Goal: Transaction & Acquisition: Purchase product/service

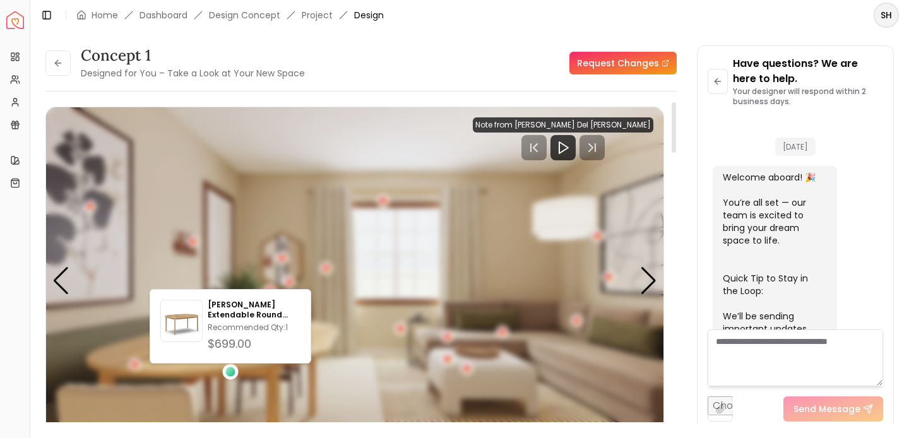
scroll to position [2575, 0]
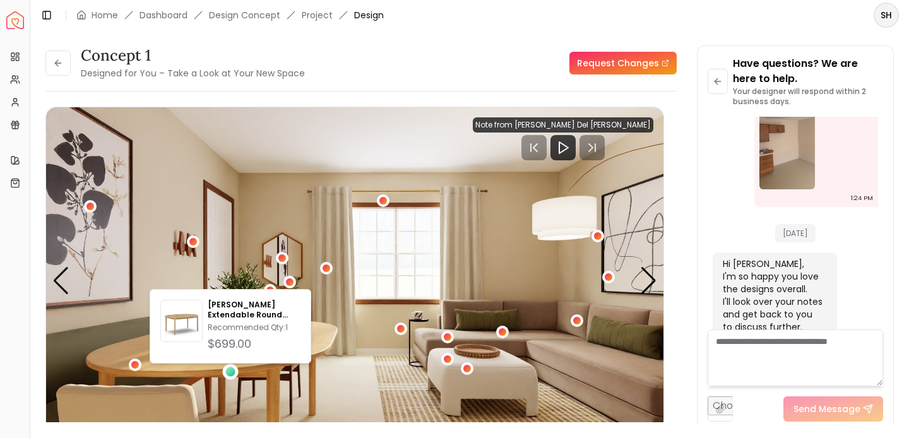
click at [297, 56] on h3 "concept 1" at bounding box center [193, 55] width 224 height 20
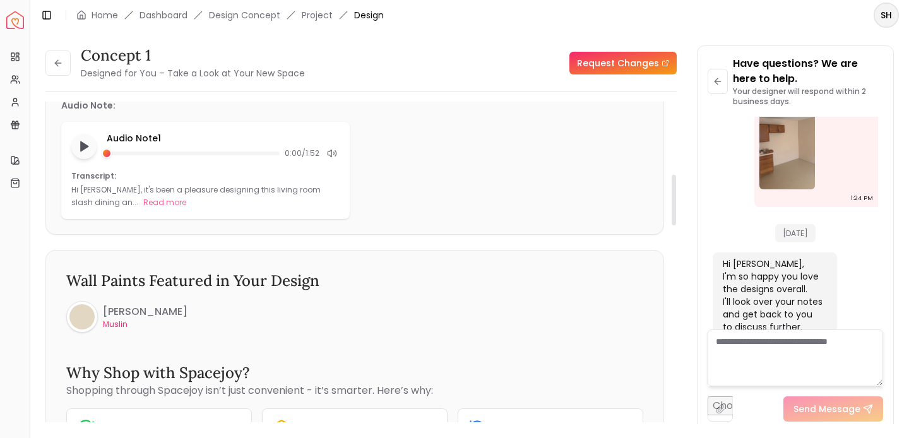
scroll to position [453, 0]
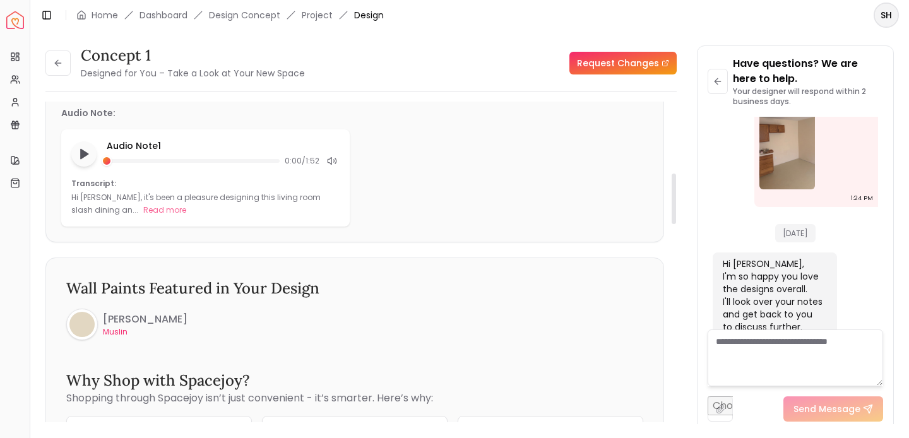
click at [93, 320] on div at bounding box center [81, 324] width 25 height 25
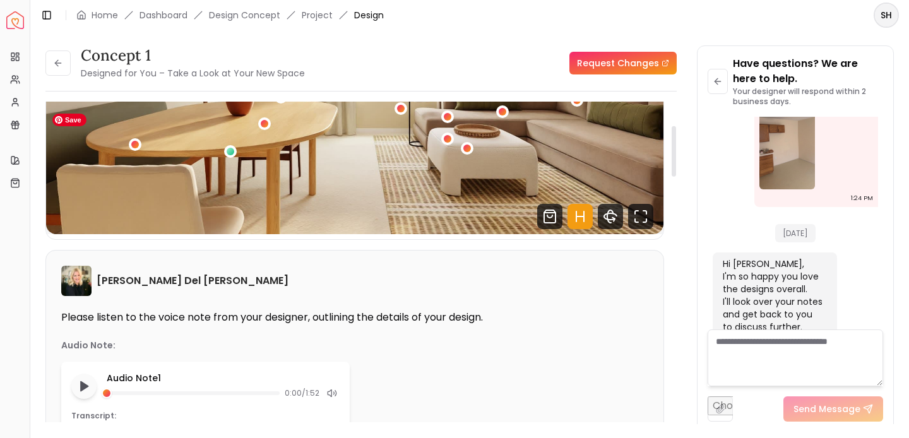
scroll to position [0, 0]
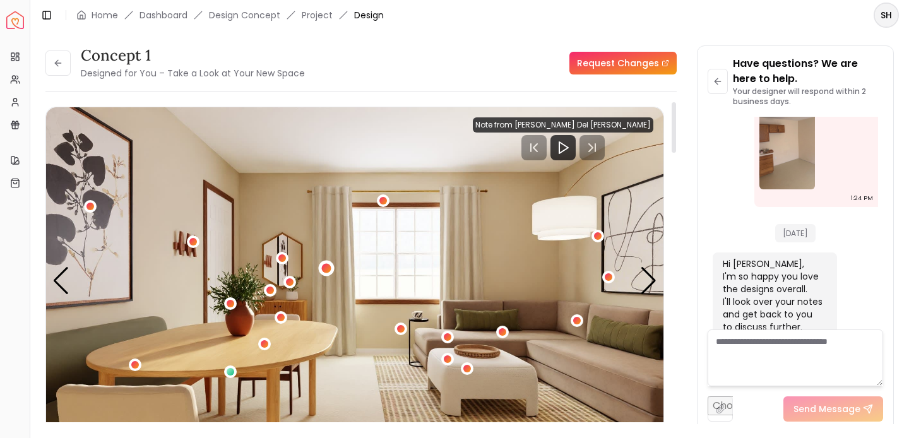
click at [325, 268] on div "1 / 5" at bounding box center [325, 267] width 9 height 9
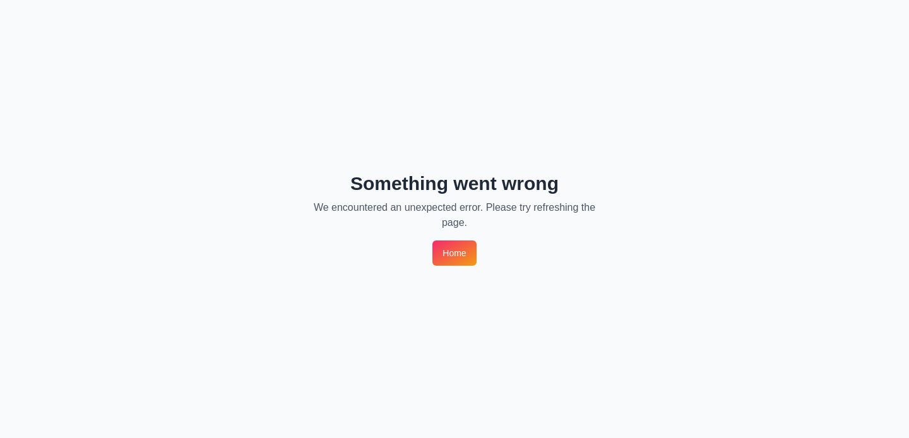
click at [458, 268] on div "Something went wrong We encountered an unexpected error. Please try refreshing …" at bounding box center [454, 219] width 909 height 438
click at [458, 252] on link "Home" at bounding box center [454, 252] width 44 height 25
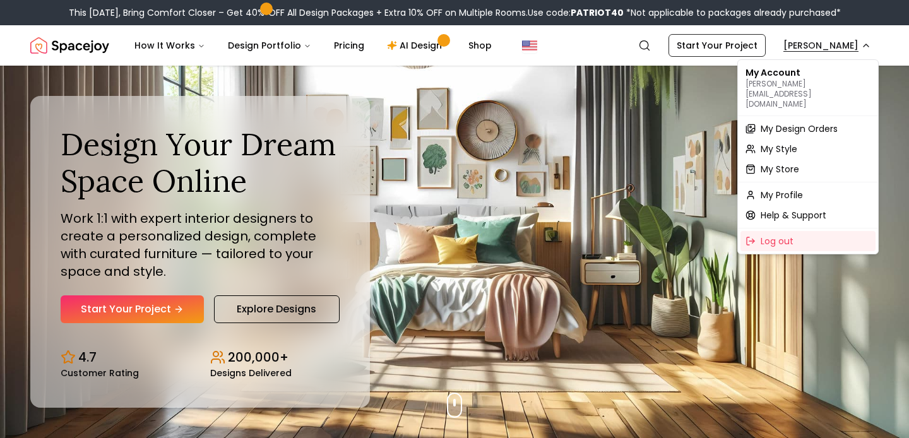
click at [789, 122] on span "My Design Orders" at bounding box center [799, 128] width 77 height 13
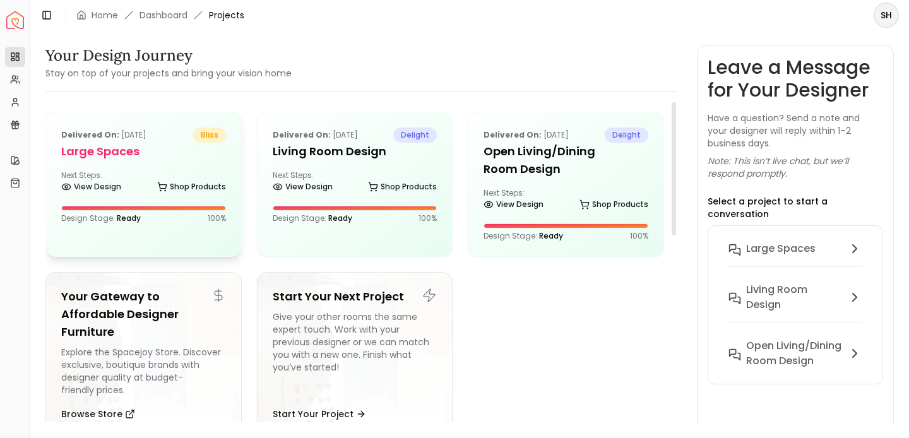
click at [198, 166] on div "Delivered on: [DATE] bliss Large Spaces Next Steps: View Design Shop Products D…" at bounding box center [143, 175] width 195 height 126
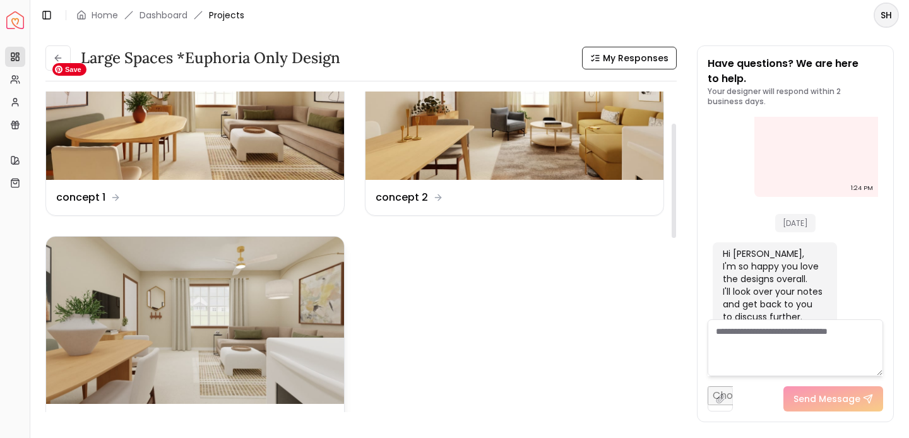
scroll to position [94, 0]
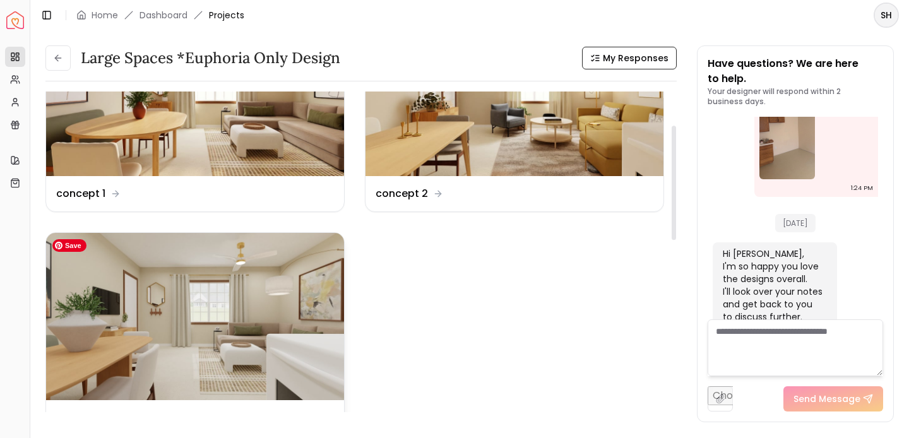
click at [157, 332] on img at bounding box center [195, 317] width 298 height 168
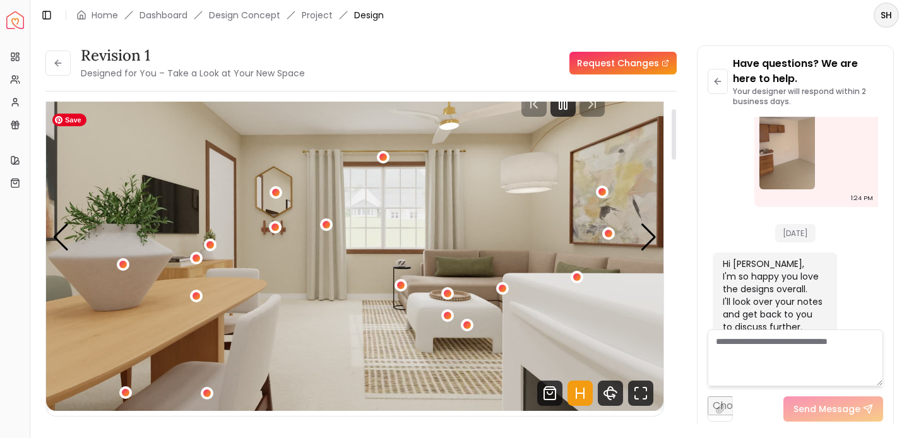
scroll to position [44, 0]
click at [652, 233] on div "Next slide" at bounding box center [648, 237] width 17 height 28
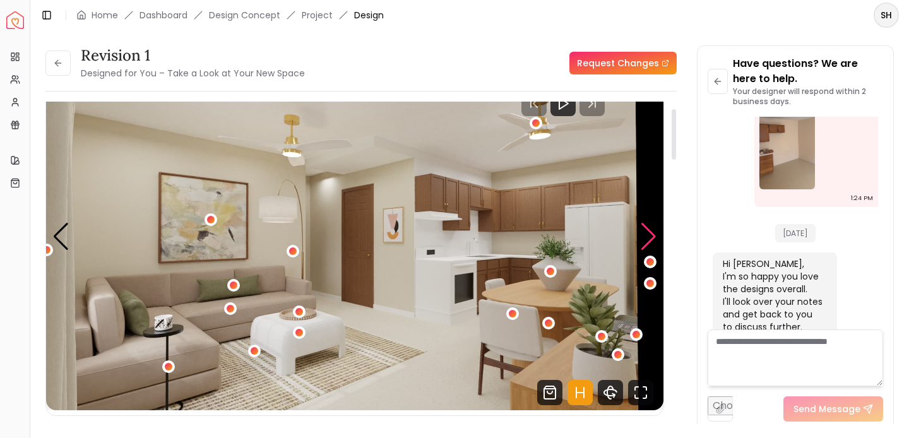
click at [651, 234] on div "Next slide" at bounding box center [648, 237] width 17 height 28
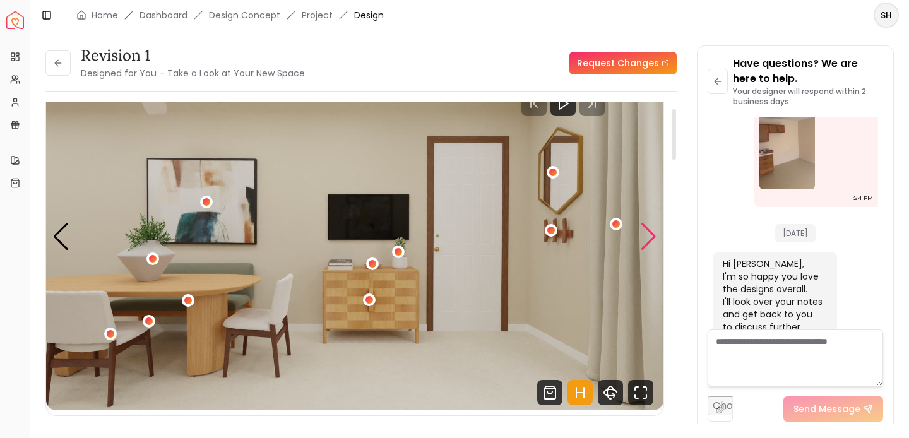
click at [652, 236] on div "Next slide" at bounding box center [648, 237] width 17 height 28
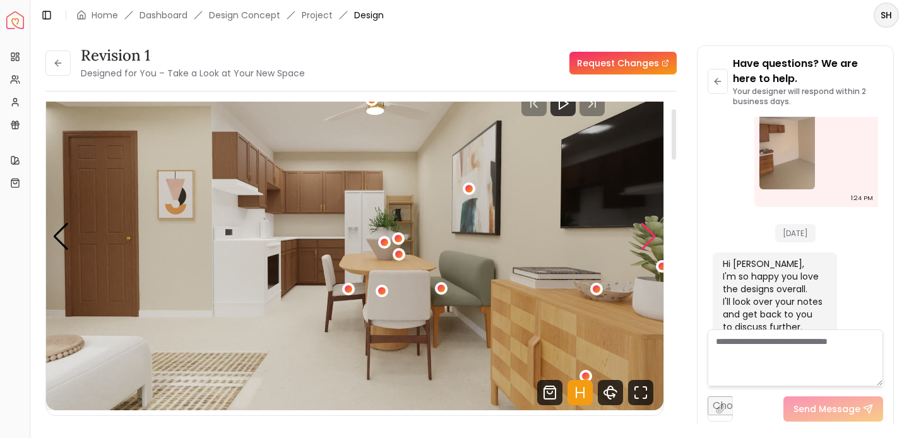
click at [654, 238] on div "Next slide" at bounding box center [648, 237] width 17 height 28
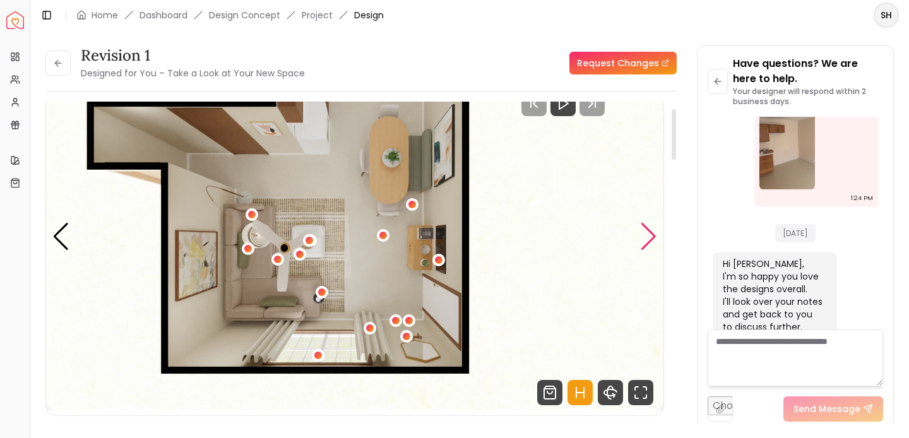
click at [654, 238] on div "Next slide" at bounding box center [648, 237] width 17 height 28
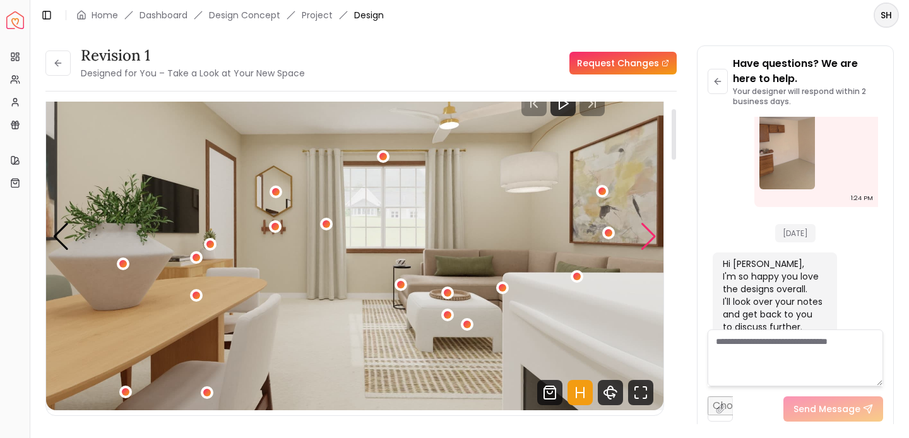
click at [651, 235] on div "Next slide" at bounding box center [648, 237] width 17 height 28
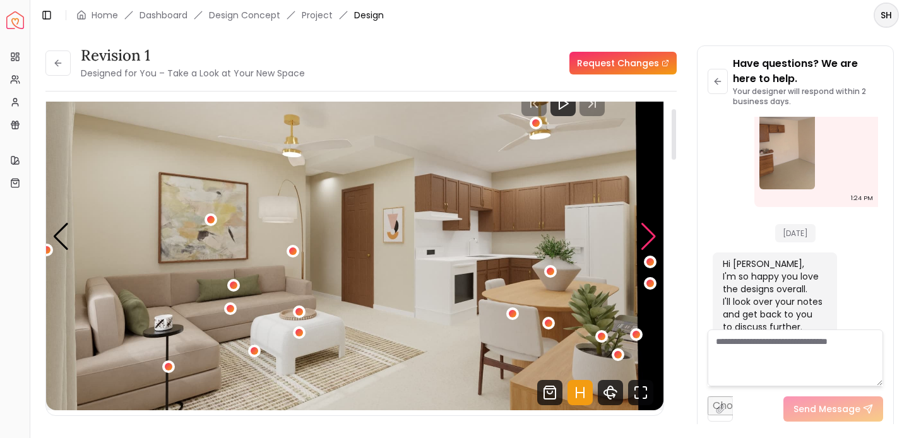
click at [652, 230] on div "Next slide" at bounding box center [648, 237] width 17 height 28
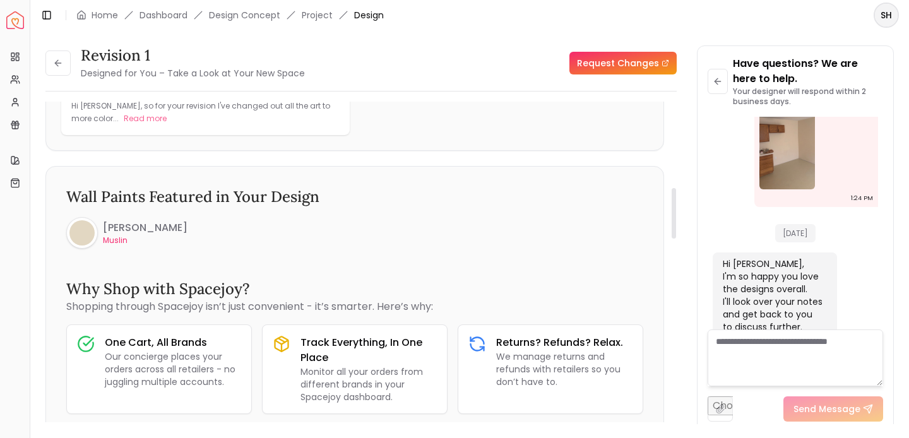
scroll to position [0, 0]
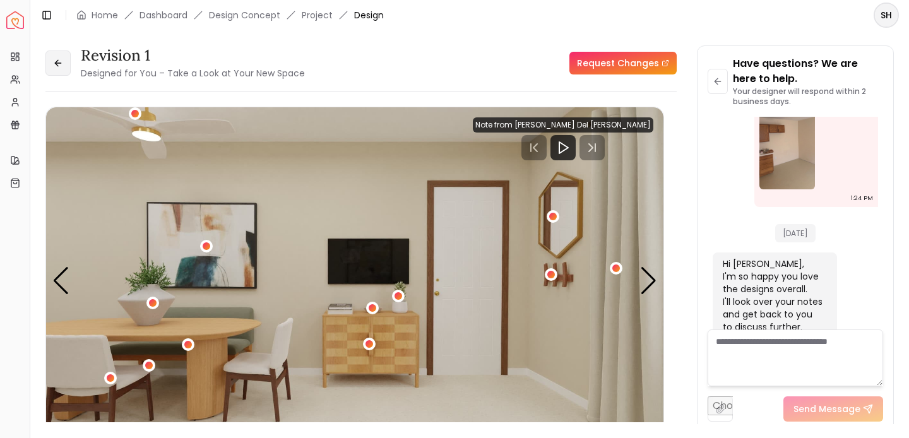
click at [56, 65] on icon at bounding box center [58, 63] width 10 height 10
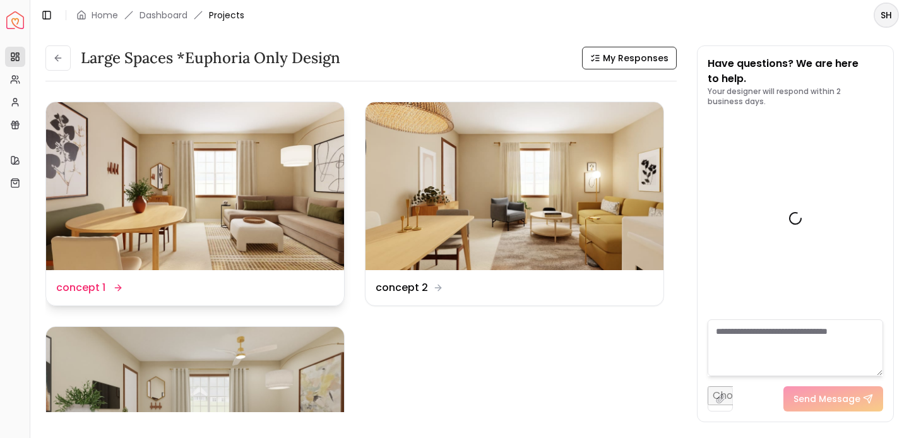
scroll to position [2585, 0]
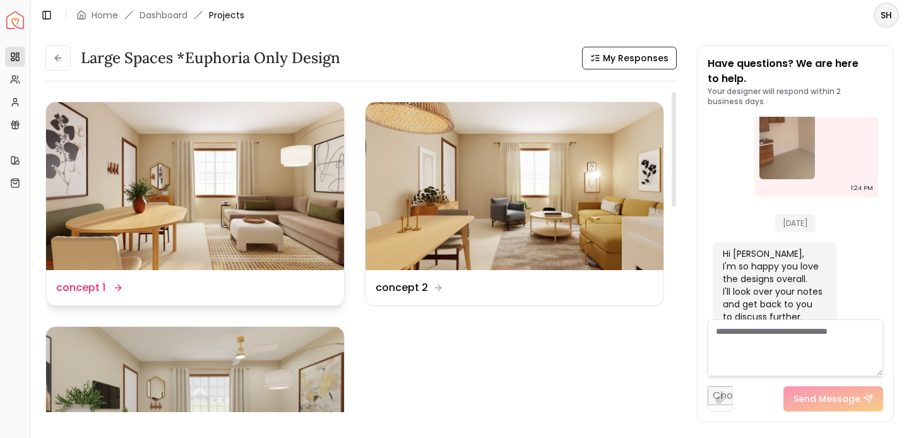
click at [95, 288] on dd "concept 1" at bounding box center [80, 287] width 49 height 15
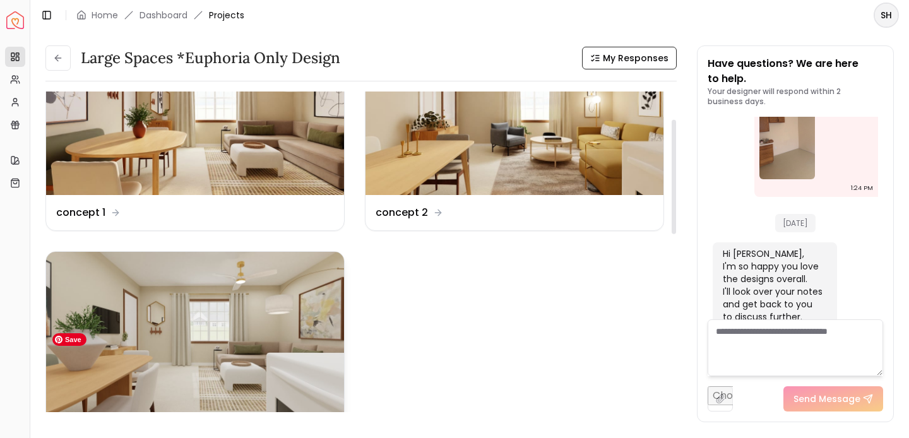
scroll to position [88, 0]
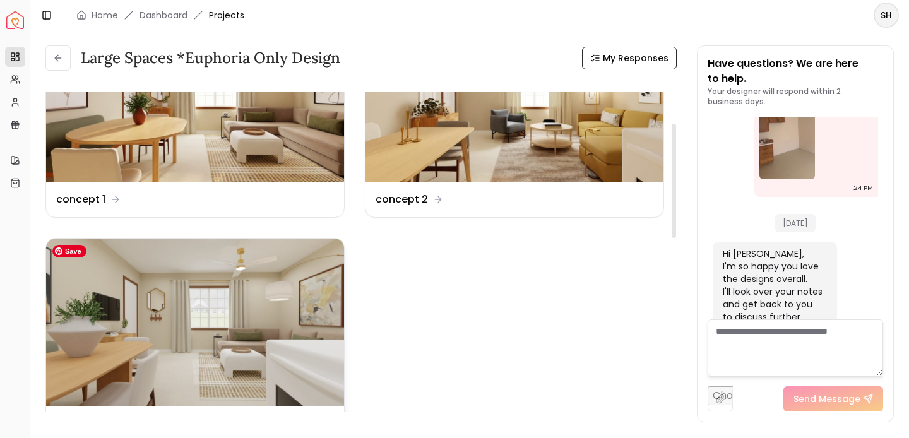
click at [124, 391] on img at bounding box center [195, 323] width 298 height 168
click at [227, 153] on img at bounding box center [195, 98] width 298 height 168
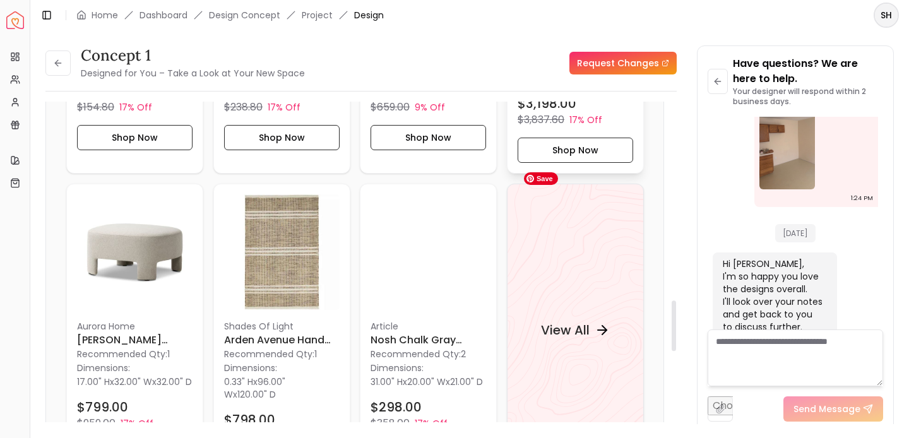
scroll to position [1257, 0]
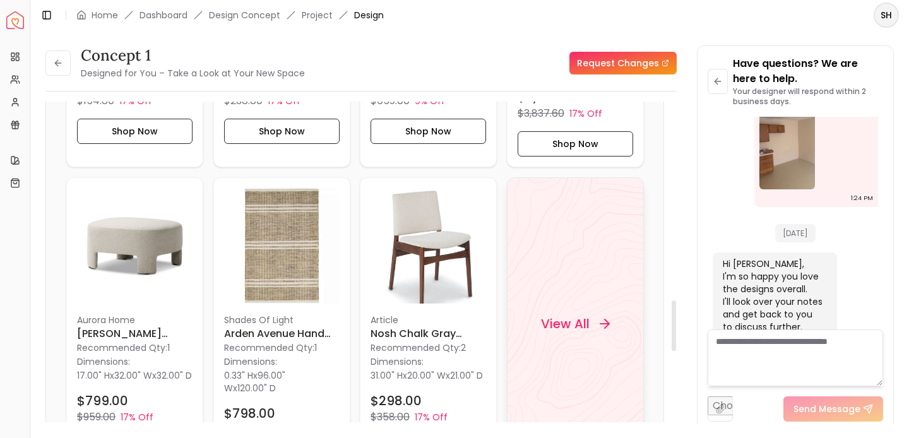
click at [571, 324] on h4 "View All" at bounding box center [564, 324] width 49 height 18
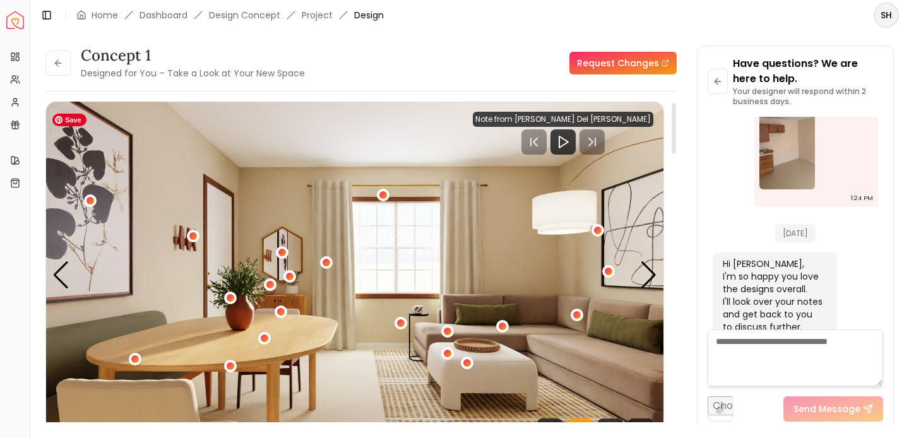
scroll to position [4, 0]
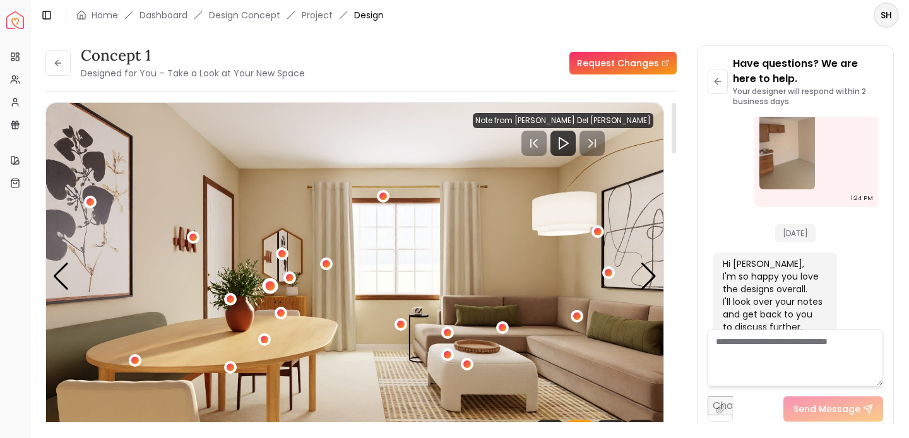
click at [268, 284] on div "1 / 5" at bounding box center [269, 286] width 9 height 9
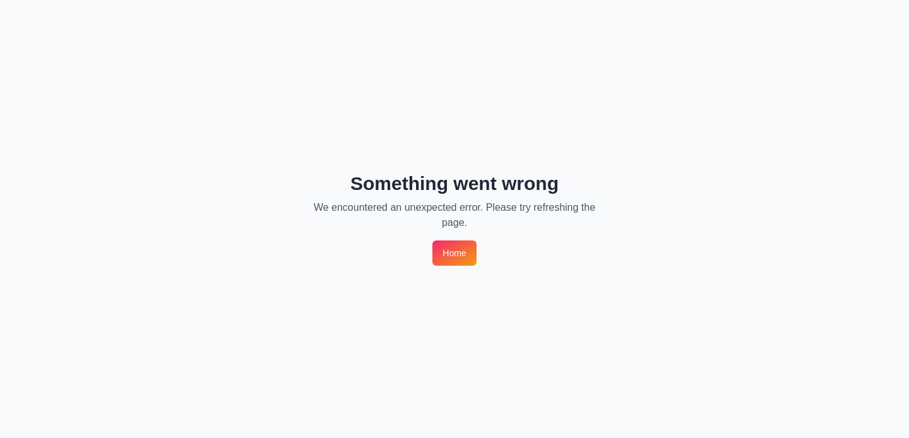
click at [454, 264] on link "Home" at bounding box center [454, 252] width 44 height 25
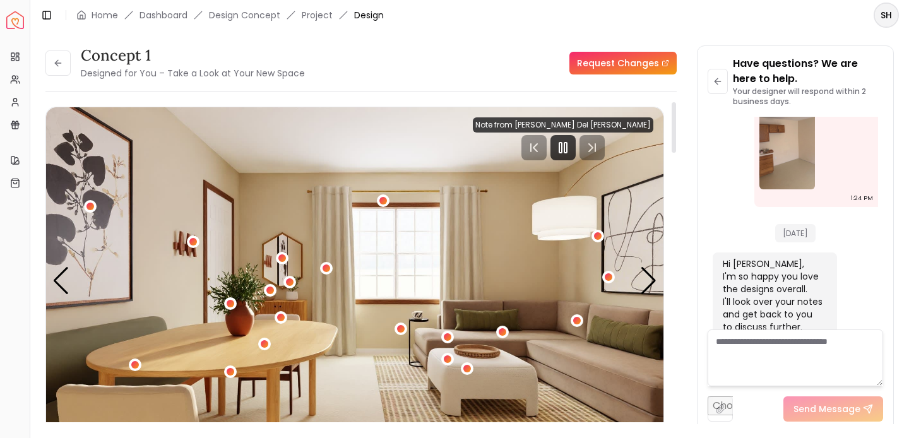
click at [621, 151] on div at bounding box center [563, 147] width 181 height 25
click at [648, 278] on div "Next slide" at bounding box center [648, 281] width 17 height 28
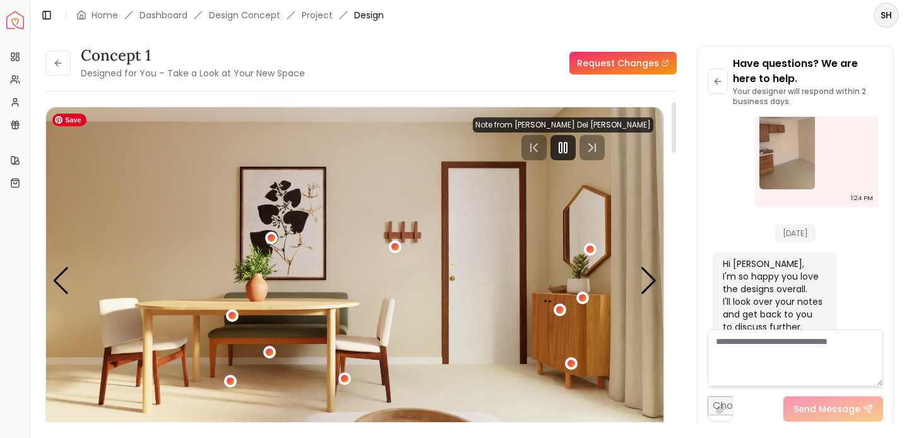
drag, startPoint x: 644, startPoint y: 276, endPoint x: 595, endPoint y: 307, distance: 57.6
click at [595, 307] on div "Carousel" at bounding box center [354, 280] width 617 height 347
click at [559, 308] on div "2 / 5" at bounding box center [559, 309] width 9 height 9
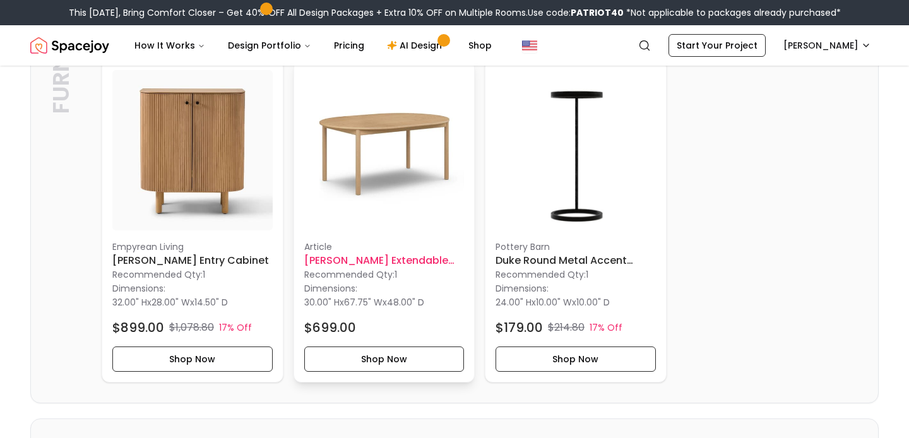
scroll to position [1034, 0]
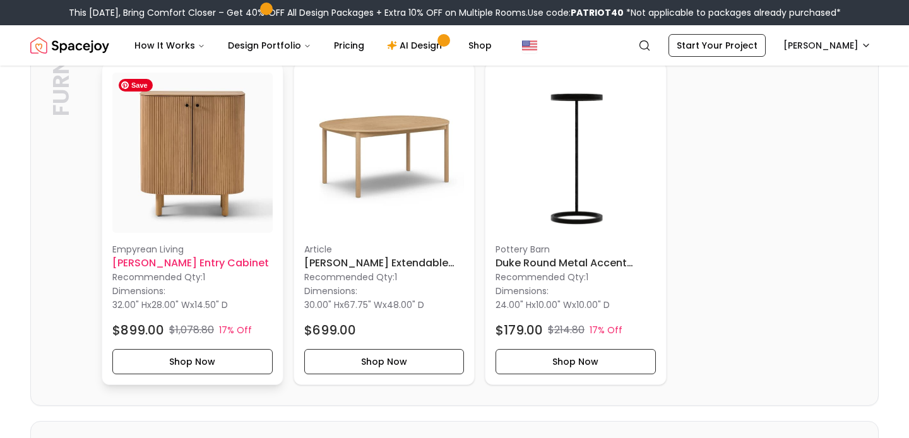
click at [206, 173] on img at bounding box center [192, 153] width 160 height 160
click at [193, 262] on h6 "[PERSON_NAME] Entry Cabinet" at bounding box center [192, 263] width 160 height 15
click at [199, 359] on button "Shop Now" at bounding box center [192, 361] width 160 height 25
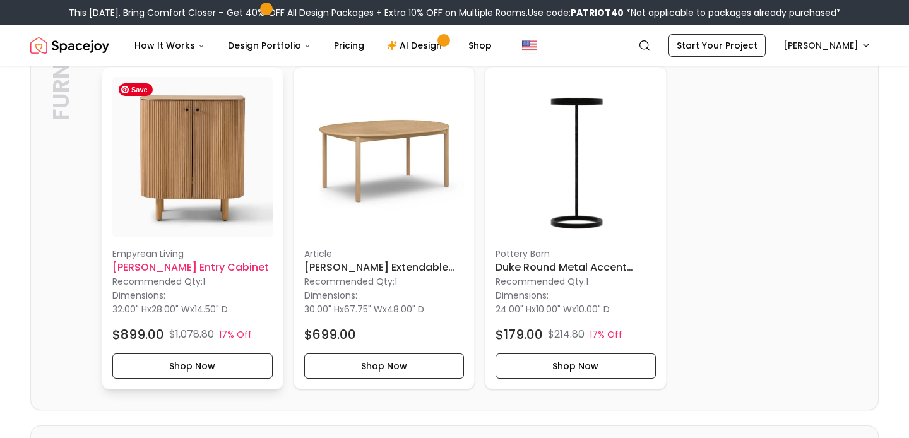
click at [186, 165] on img at bounding box center [192, 157] width 160 height 160
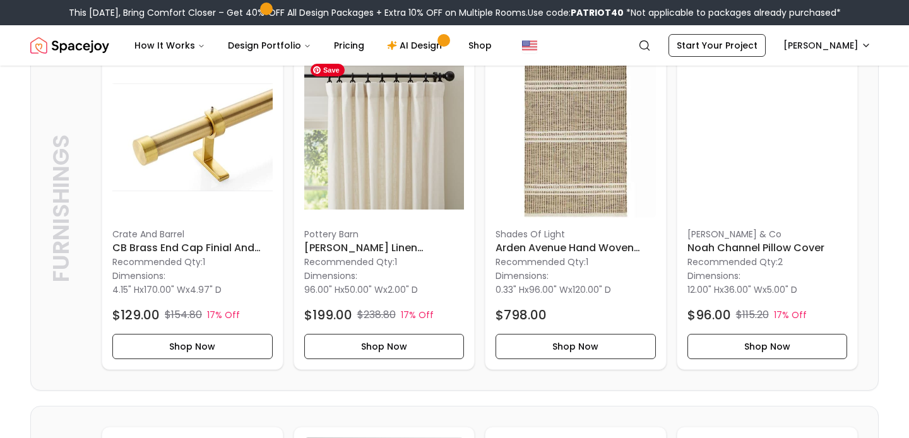
scroll to position [337, 0]
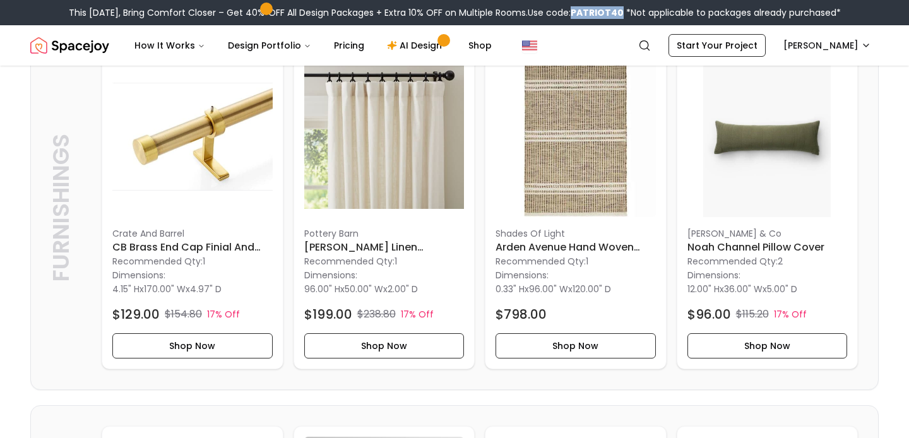
drag, startPoint x: 581, startPoint y: 11, endPoint x: 630, endPoint y: 10, distance: 48.6
click at [630, 10] on div "This Patriot Day, Bring Comfort Closer – Get 40% OFF All Design Packages + Extr…" at bounding box center [455, 12] width 772 height 13
copy b "PATRIOT40"
click at [226, 340] on button "Shop Now" at bounding box center [192, 345] width 160 height 25
click at [206, 247] on h6 "CB Brass End Cap Finial and Curtain Rod Set 170"" at bounding box center [192, 247] width 160 height 15
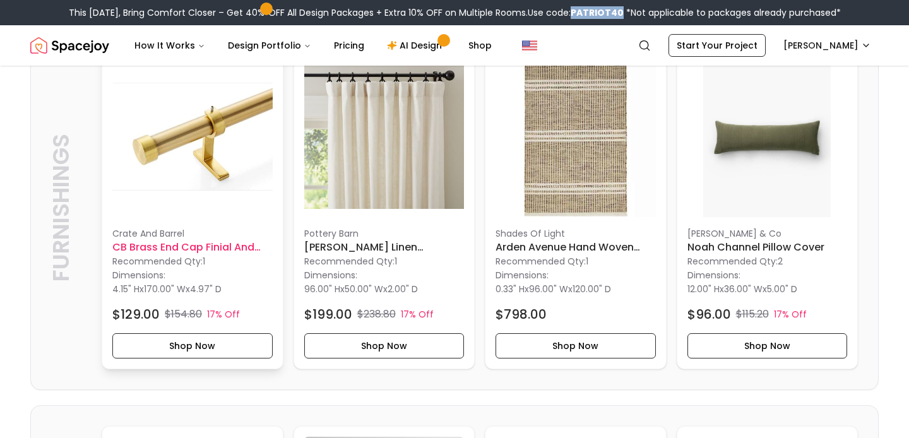
click at [246, 242] on h6 "CB Brass End Cap Finial and Curtain Rod Set 170"" at bounding box center [192, 247] width 160 height 15
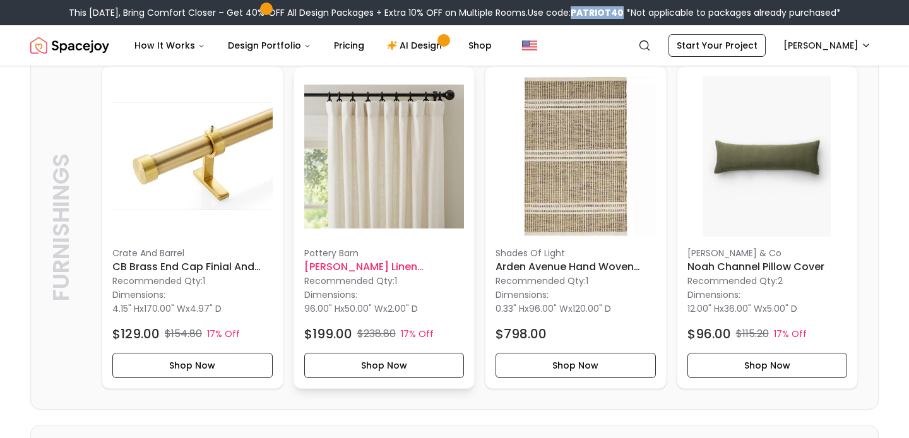
scroll to position [320, 0]
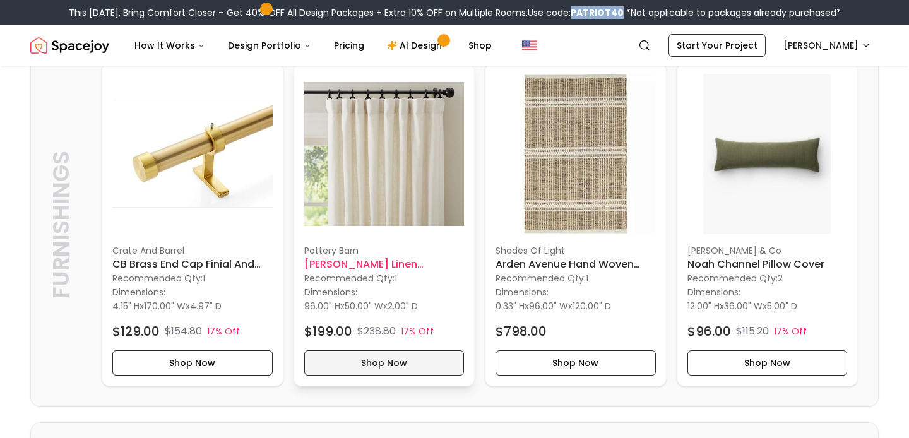
click at [401, 365] on button "Shop Now" at bounding box center [384, 362] width 160 height 25
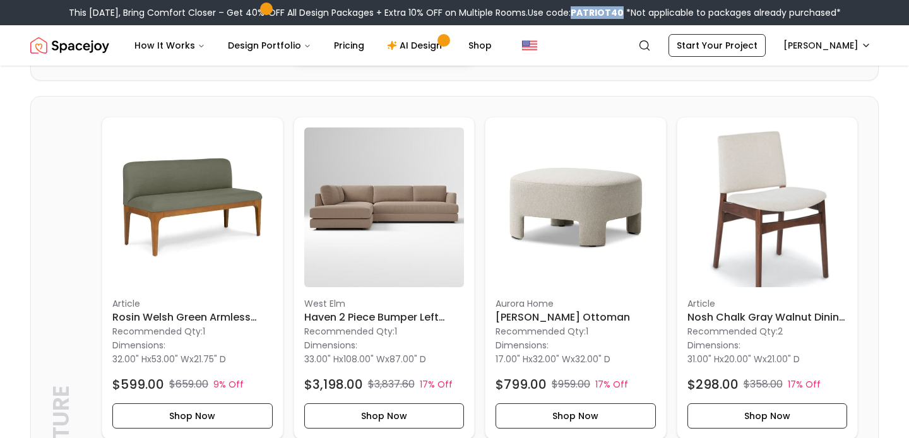
scroll to position [670, 0]
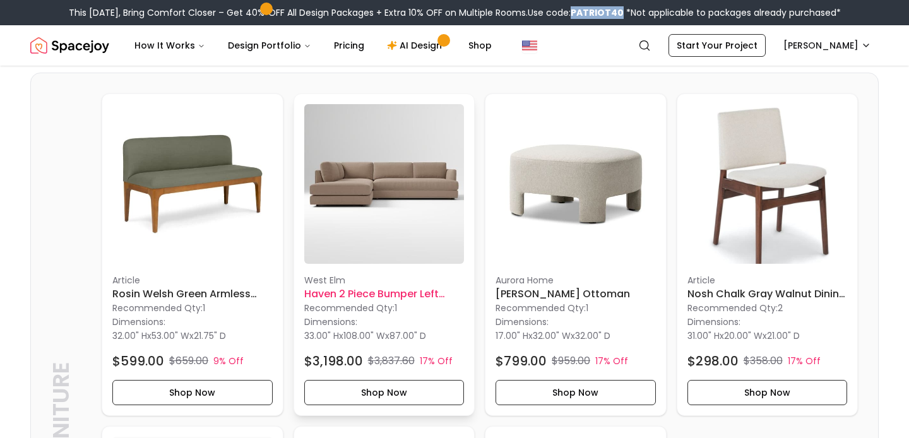
click at [390, 291] on h6 "Haven 2 Piece Bumper Left Chaise Sectional" at bounding box center [384, 294] width 160 height 15
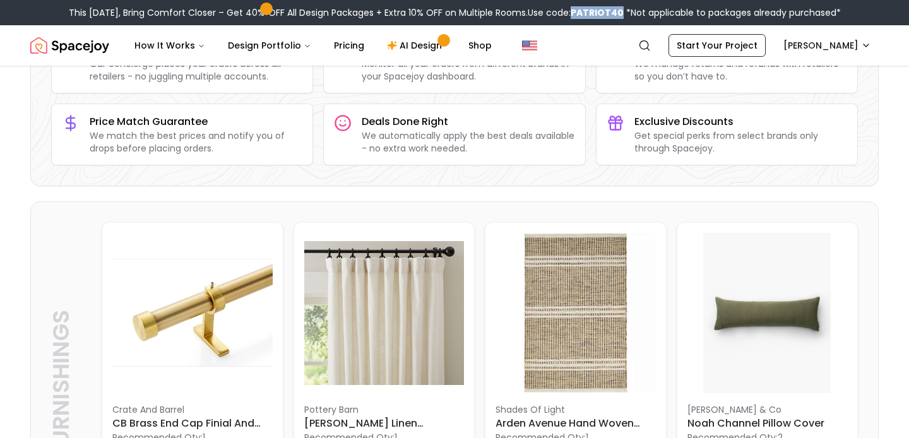
scroll to position [0, 0]
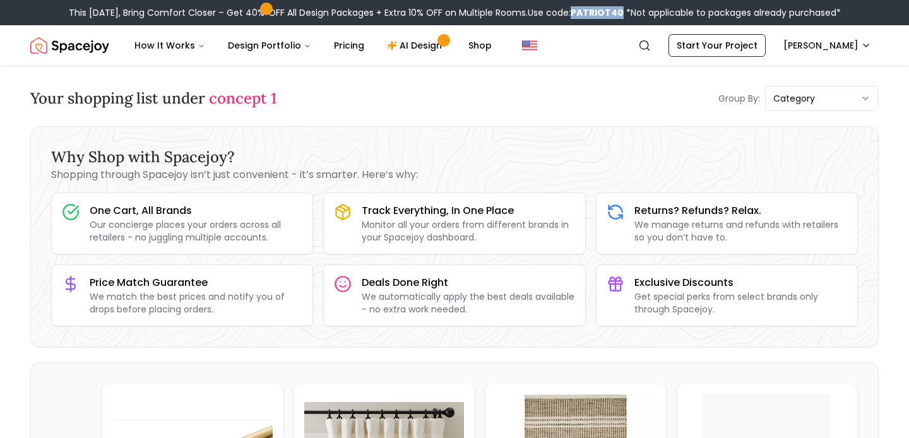
copy b "PATRIOT40"
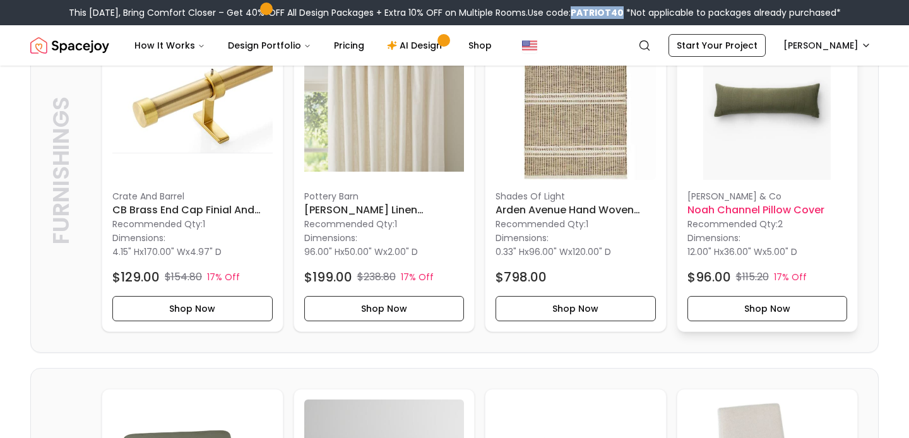
scroll to position [402, 0]
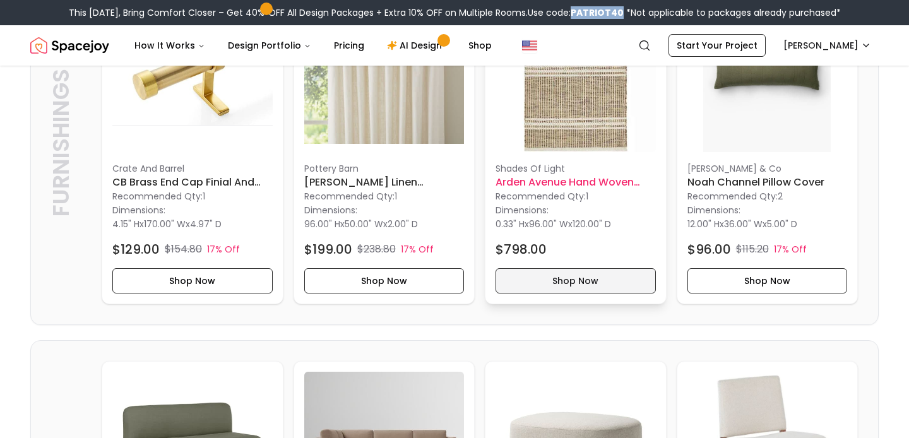
click at [560, 280] on button "Shop Now" at bounding box center [575, 280] width 160 height 25
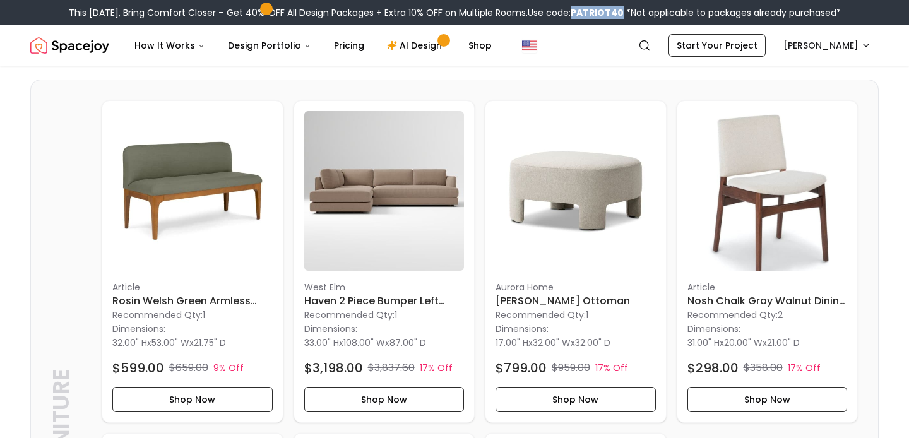
scroll to position [667, 0]
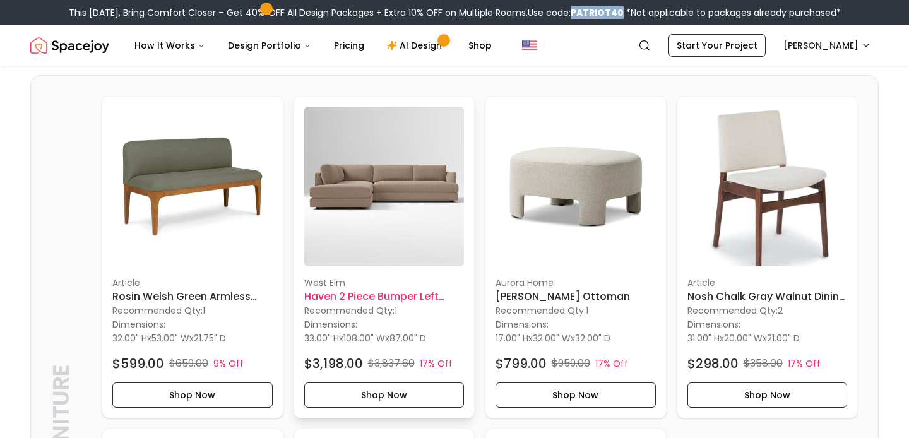
click at [350, 297] on h6 "Haven 2 Piece Bumper Left Chaise Sectional" at bounding box center [384, 296] width 160 height 15
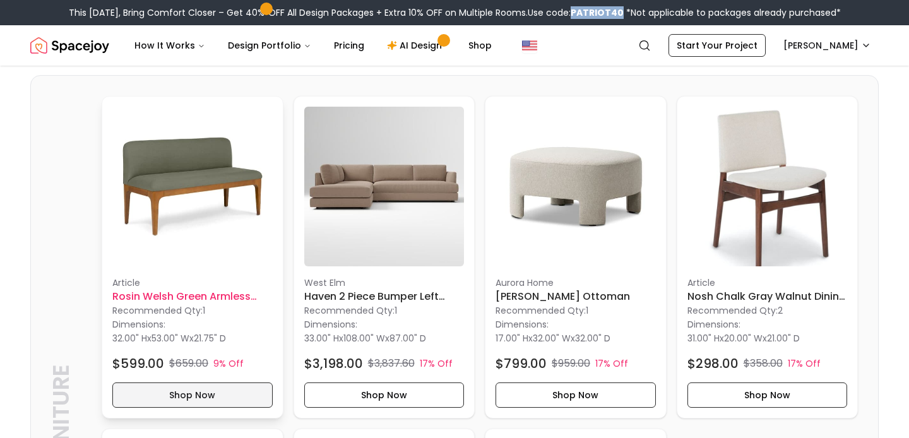
click at [233, 396] on button "Shop Now" at bounding box center [192, 394] width 160 height 25
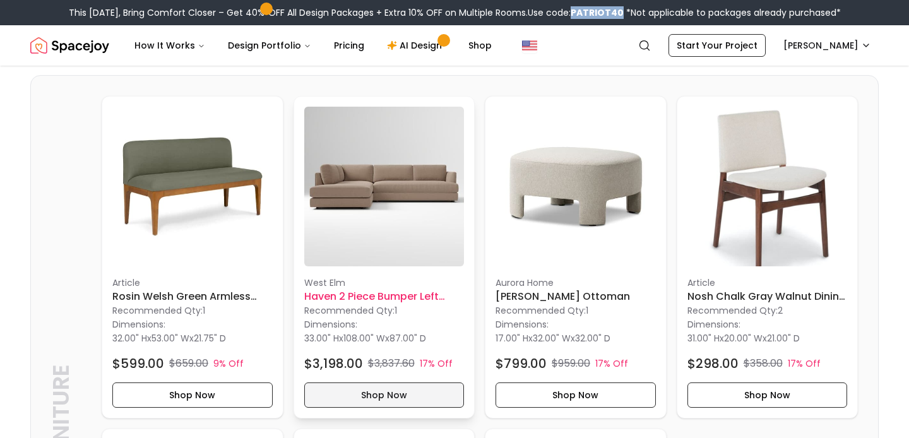
click at [340, 394] on button "Shop Now" at bounding box center [384, 394] width 160 height 25
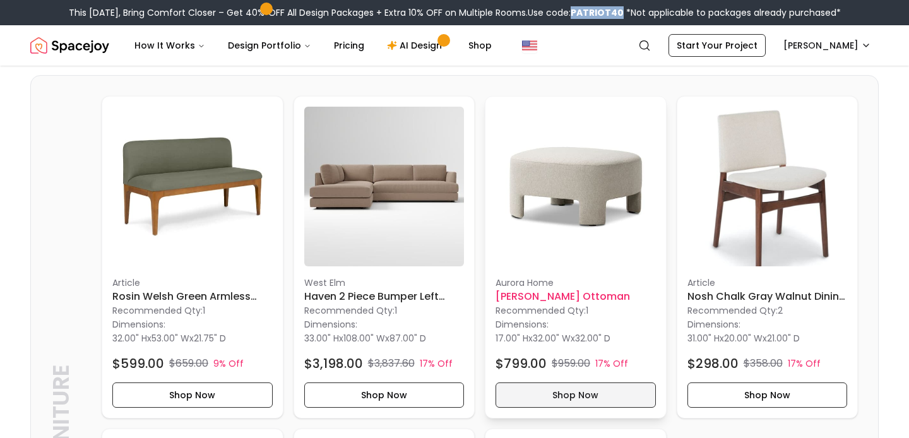
click at [537, 398] on button "Shop Now" at bounding box center [575, 394] width 160 height 25
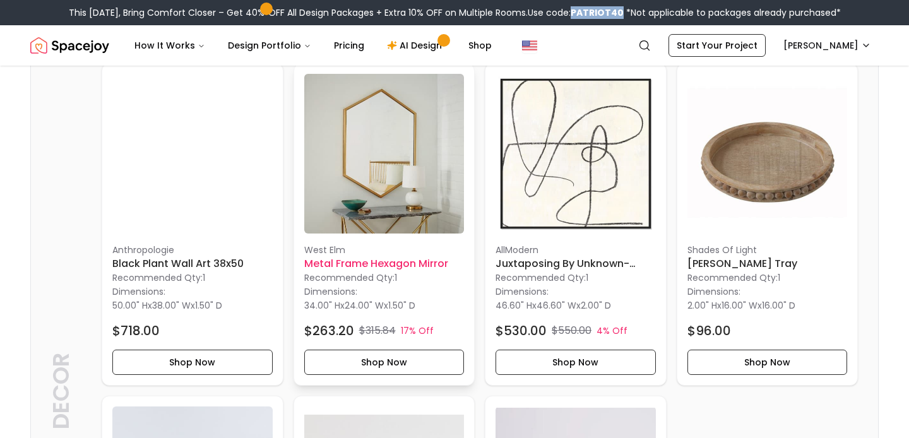
scroll to position [1435, 0]
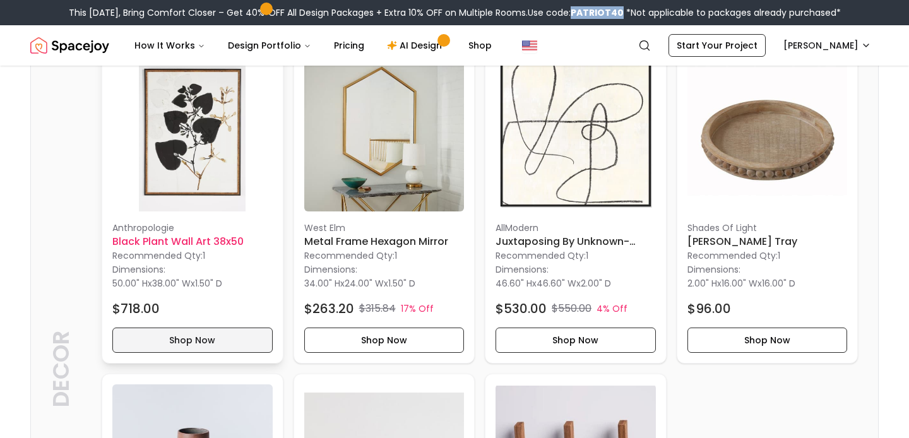
click at [213, 342] on button "Shop Now" at bounding box center [192, 340] width 160 height 25
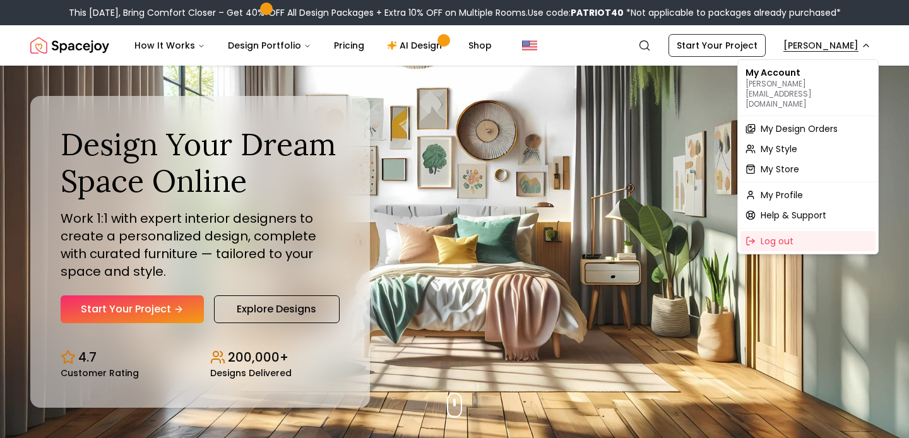
click at [783, 122] on span "My Design Orders" at bounding box center [799, 128] width 77 height 13
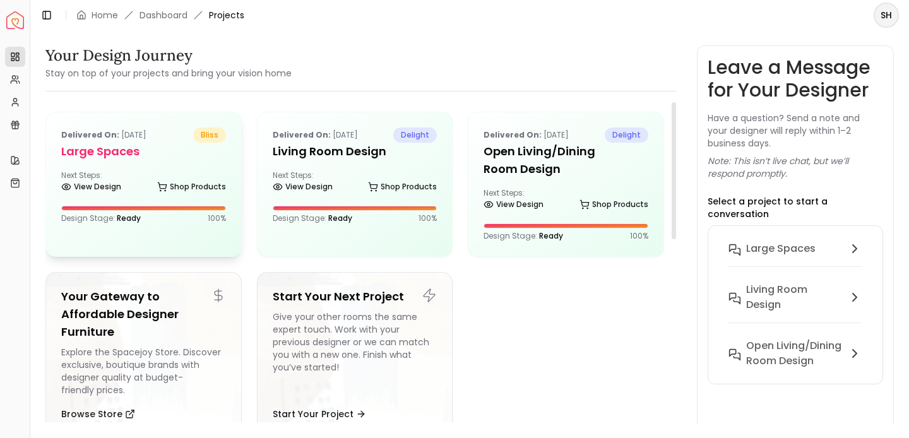
click at [117, 171] on div "Next Steps: View Design Shop Products" at bounding box center [143, 182] width 165 height 25
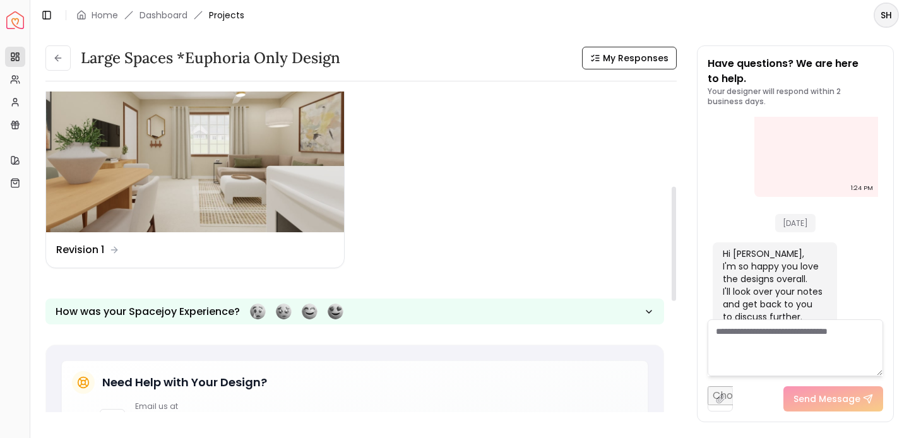
scroll to position [271, 0]
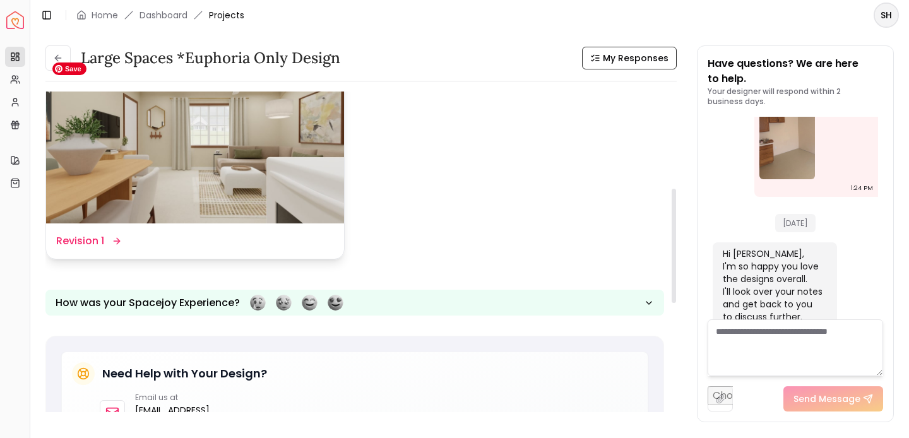
click at [211, 195] on img at bounding box center [195, 140] width 298 height 168
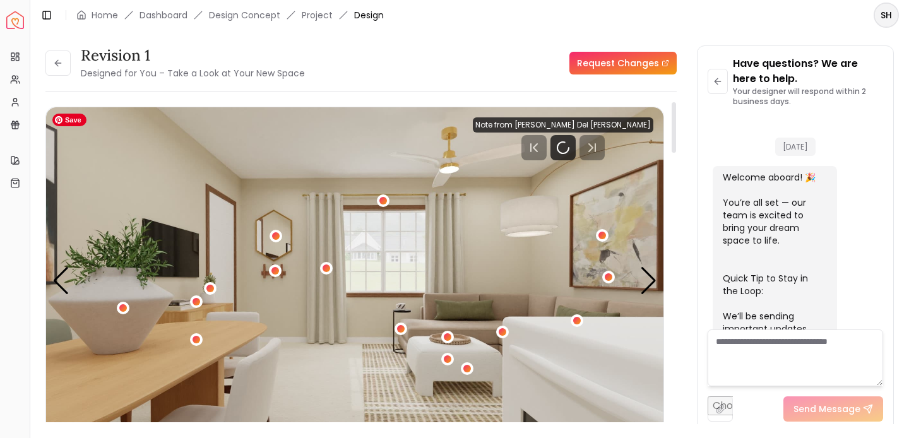
scroll to position [2575, 0]
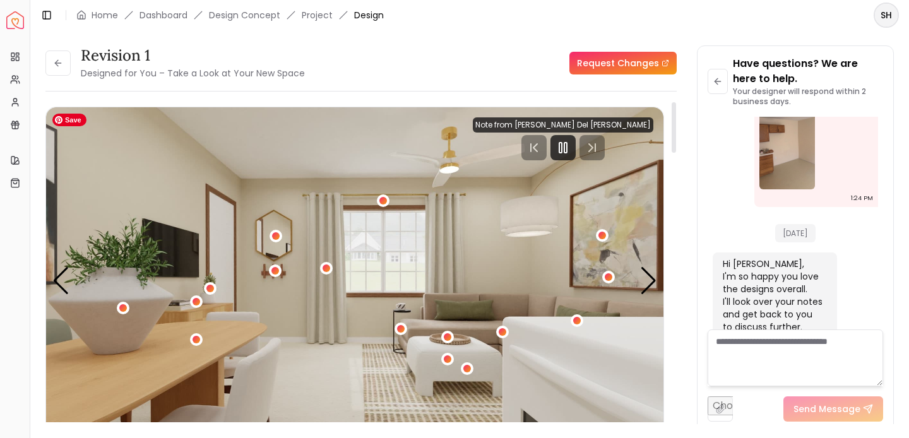
click at [446, 328] on img "1 / 5" at bounding box center [354, 280] width 617 height 347
click at [479, 309] on img "1 / 5" at bounding box center [354, 280] width 617 height 347
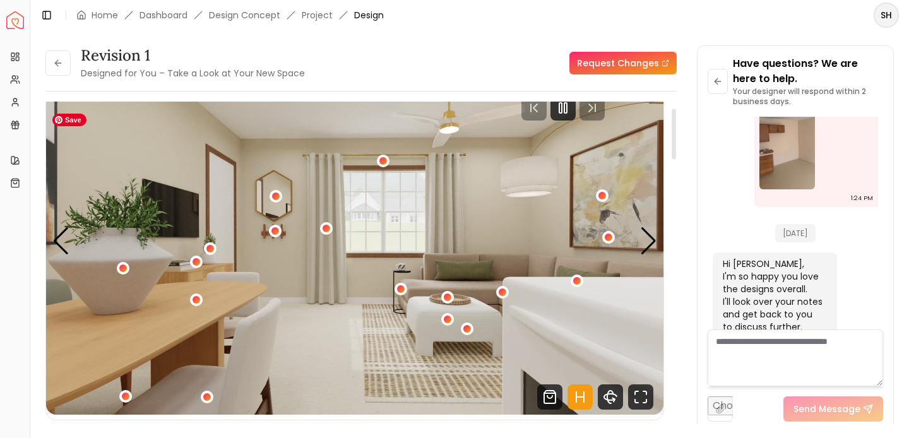
scroll to position [42, 0]
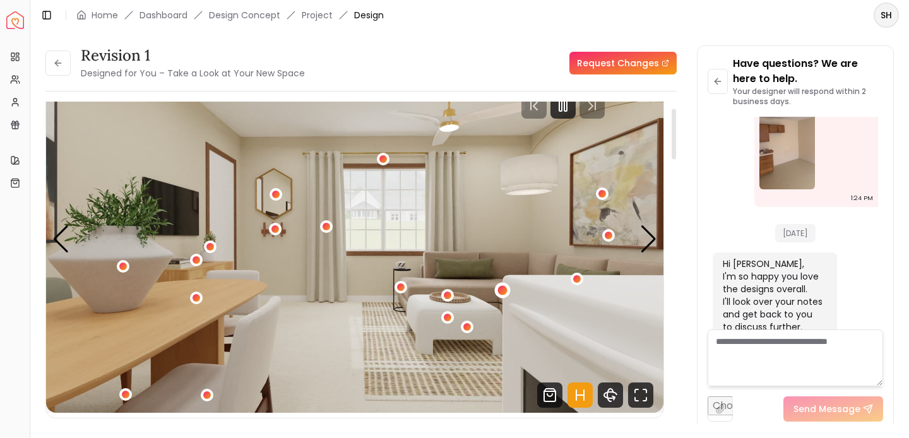
click at [503, 292] on div "1 / 5" at bounding box center [502, 289] width 9 height 9
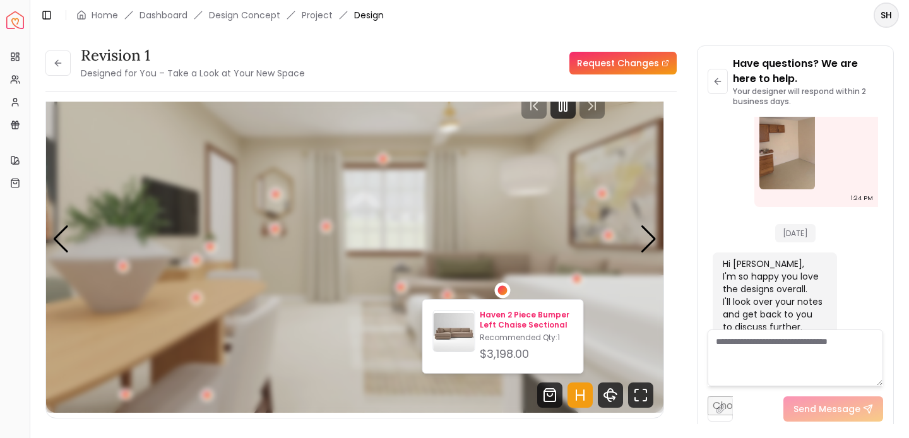
click at [501, 318] on p "Haven 2 Piece Bumper Left Chaise Sectional" at bounding box center [526, 320] width 93 height 20
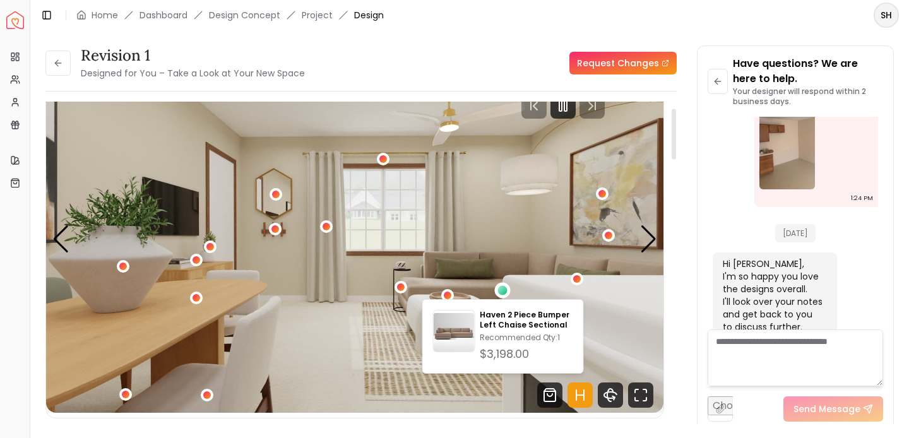
click at [373, 47] on div "Revision 1 Designed for You – Take a Look at Your New Space Request Changes" at bounding box center [360, 62] width 631 height 35
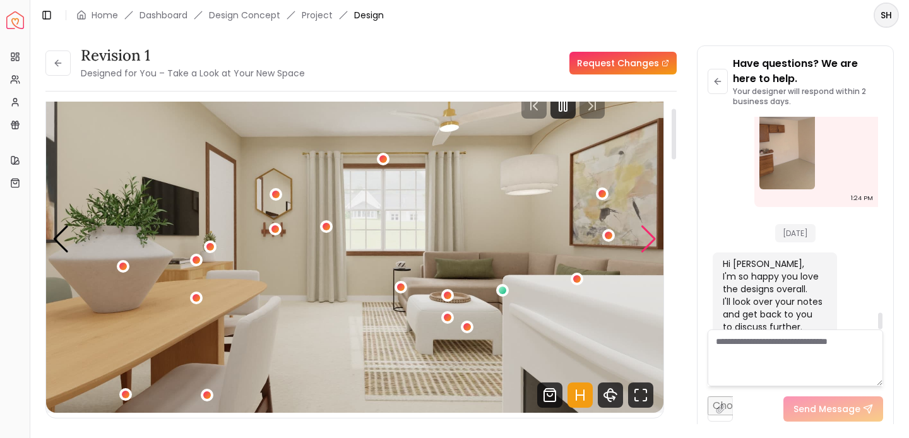
click at [648, 234] on div "Next slide" at bounding box center [648, 239] width 17 height 28
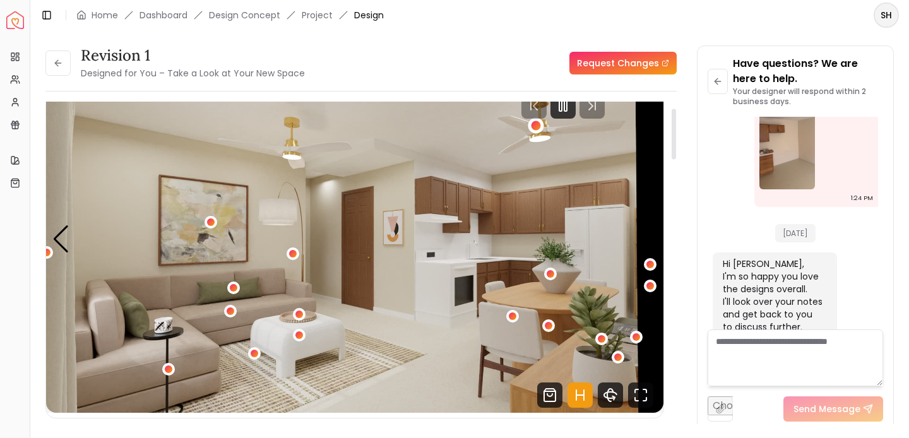
click at [538, 126] on div "2 / 5" at bounding box center [535, 125] width 9 height 9
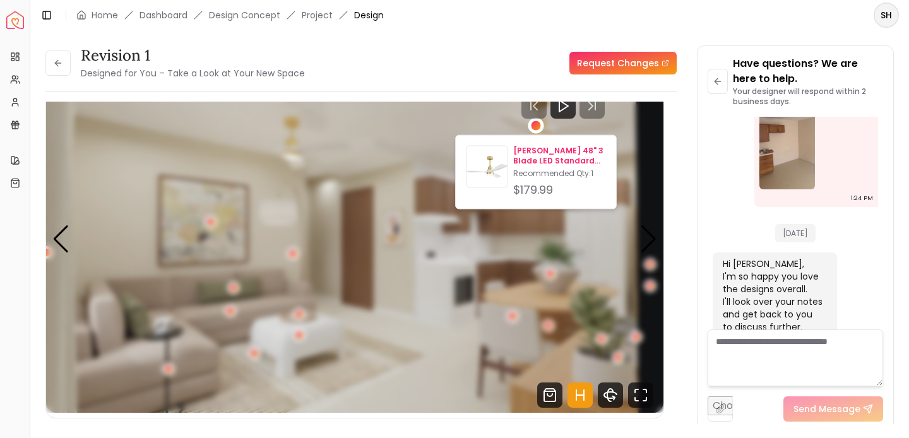
click at [537, 158] on p "Nicola 48" 3 Blade LED Standard Ceiling Fan" at bounding box center [559, 156] width 93 height 20
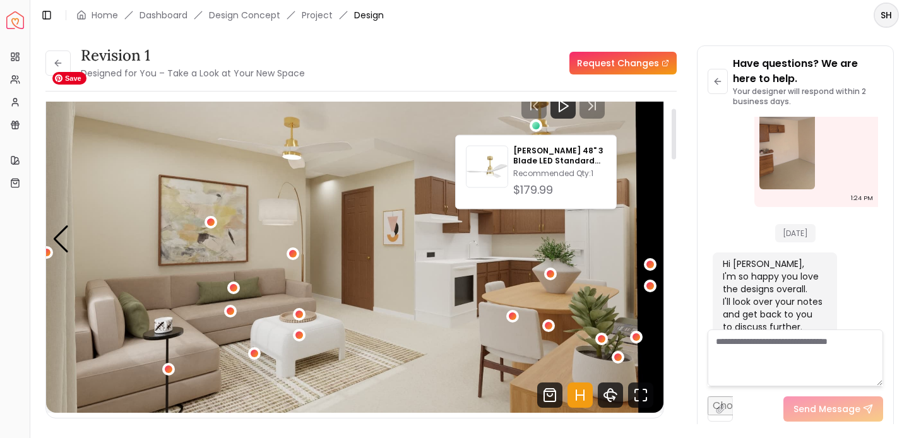
click at [373, 318] on img "2 / 5" at bounding box center [354, 239] width 617 height 347
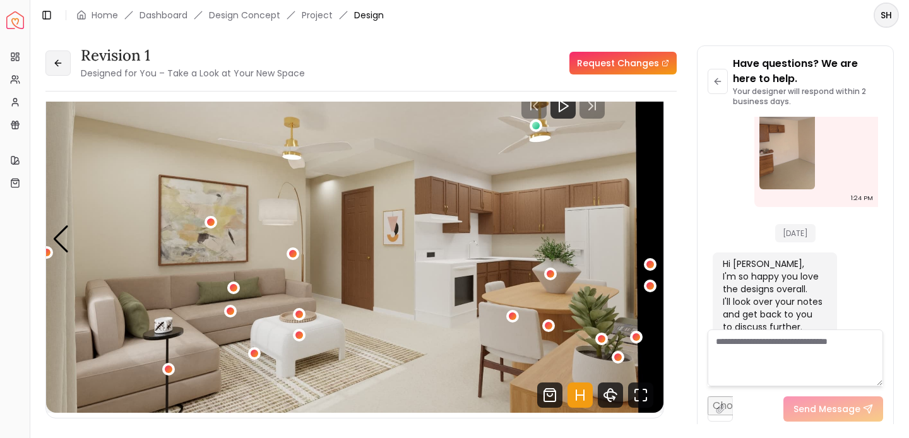
click at [61, 57] on button at bounding box center [57, 62] width 25 height 25
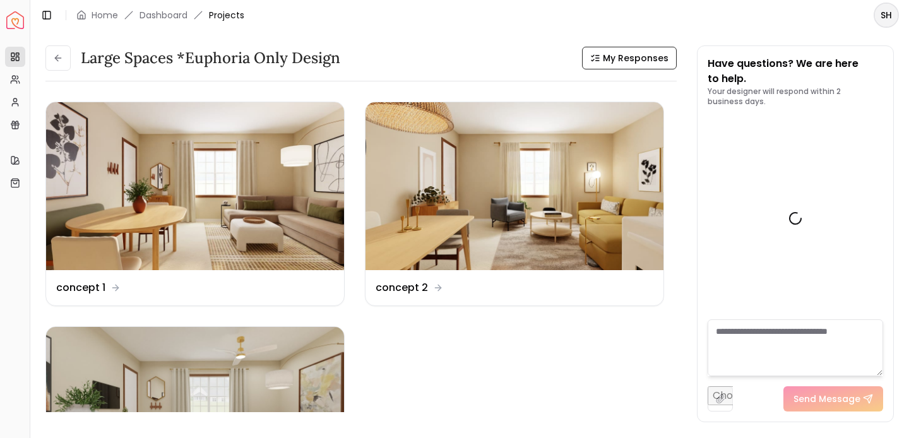
scroll to position [2585, 0]
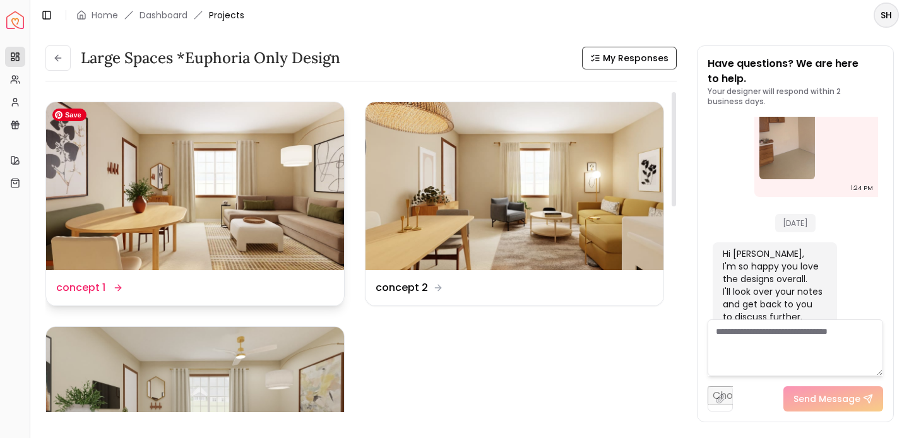
click at [218, 264] on img at bounding box center [195, 186] width 298 height 168
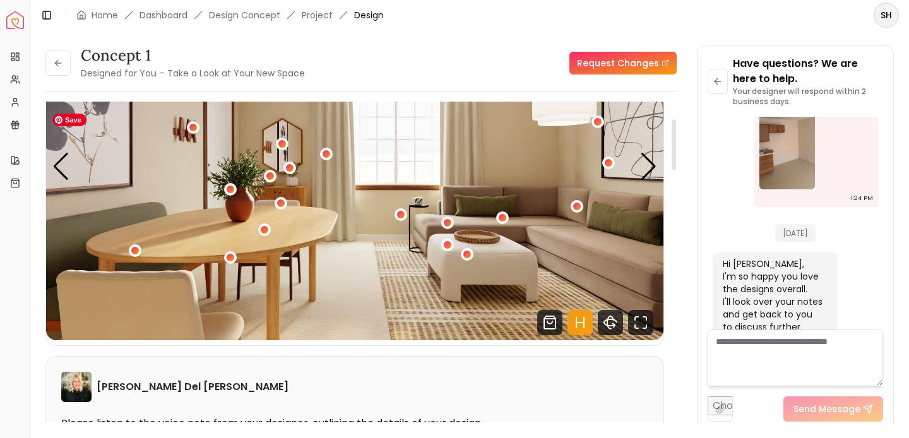
scroll to position [74, 0]
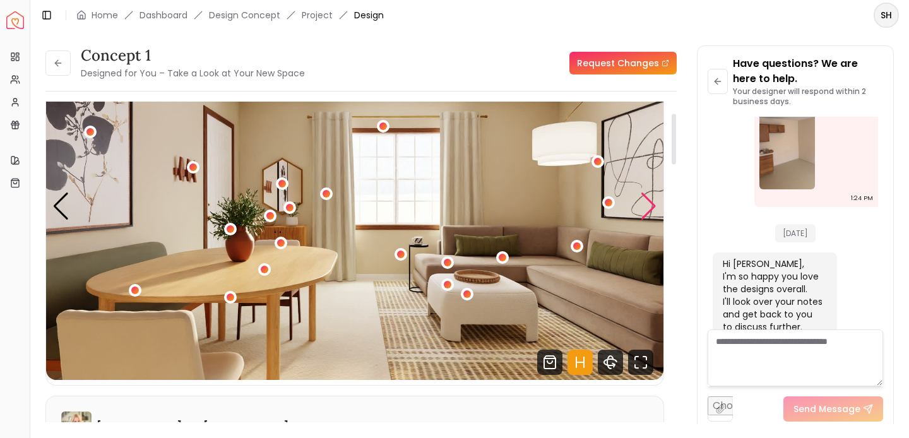
click at [649, 207] on div "Next slide" at bounding box center [648, 207] width 17 height 28
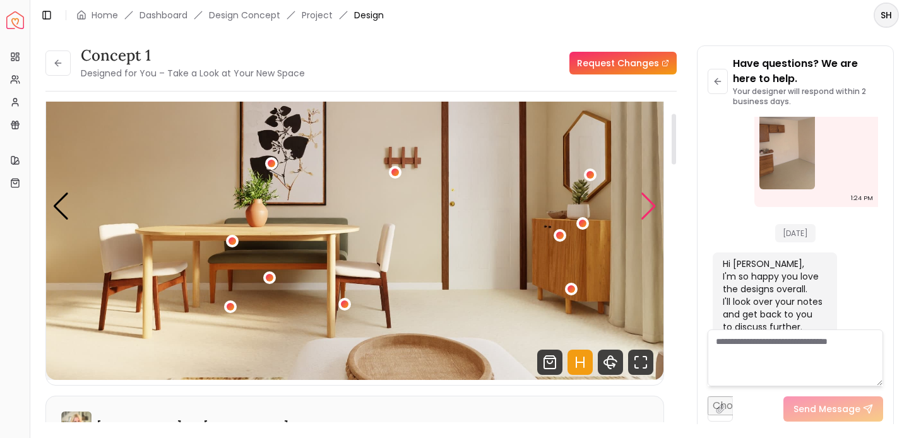
click at [649, 206] on div "Next slide" at bounding box center [648, 207] width 17 height 28
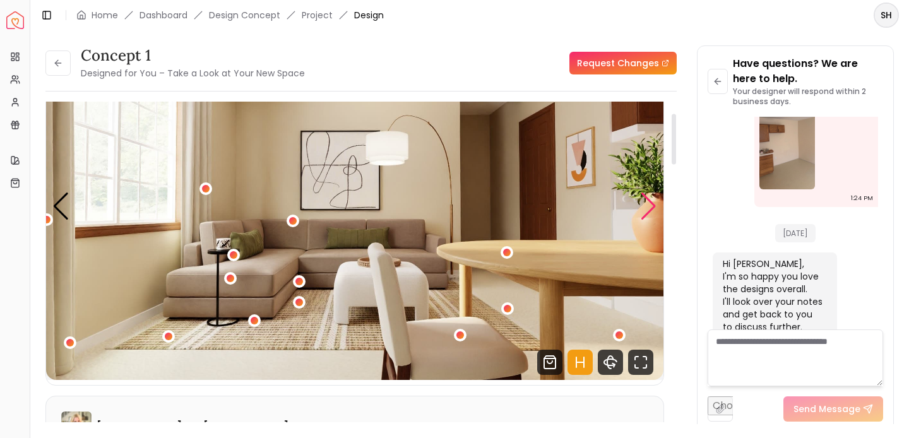
click at [649, 206] on div "Next slide" at bounding box center [648, 207] width 17 height 28
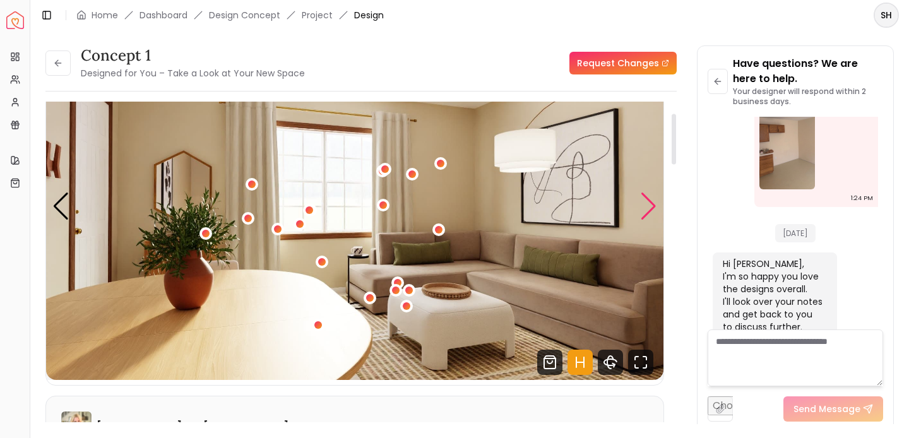
click at [649, 206] on div "Next slide" at bounding box center [648, 207] width 17 height 28
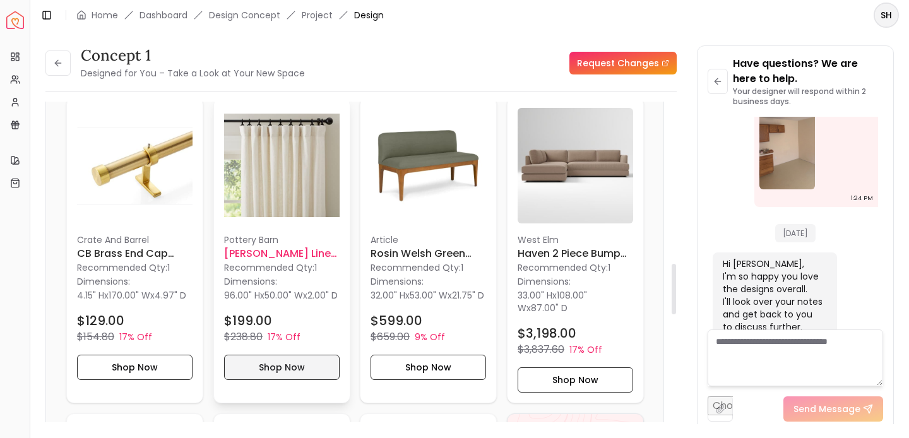
scroll to position [1025, 0]
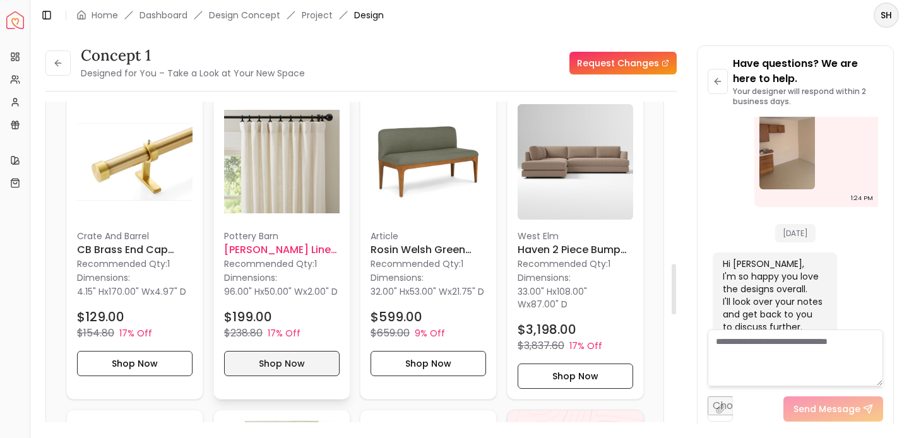
click at [279, 374] on button "Shop Now" at bounding box center [282, 363] width 116 height 25
click at [305, 375] on button "Shop Now" at bounding box center [282, 363] width 116 height 25
click at [319, 180] on img at bounding box center [282, 162] width 116 height 116
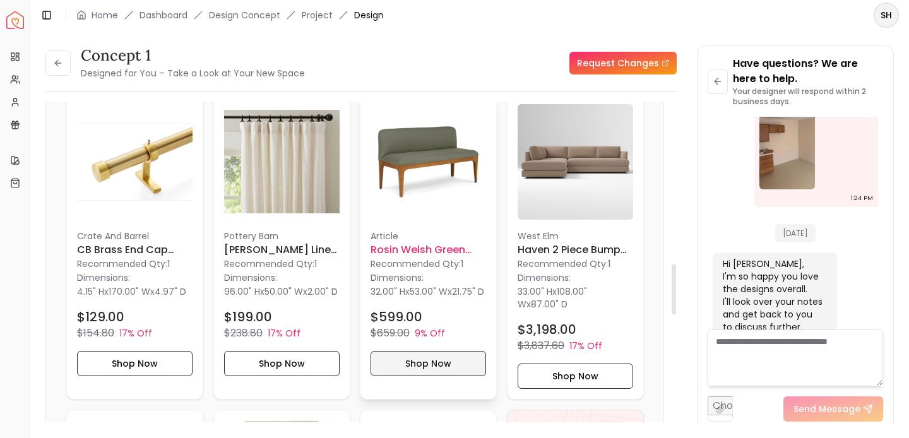
click at [437, 376] on button "Shop Now" at bounding box center [429, 363] width 116 height 25
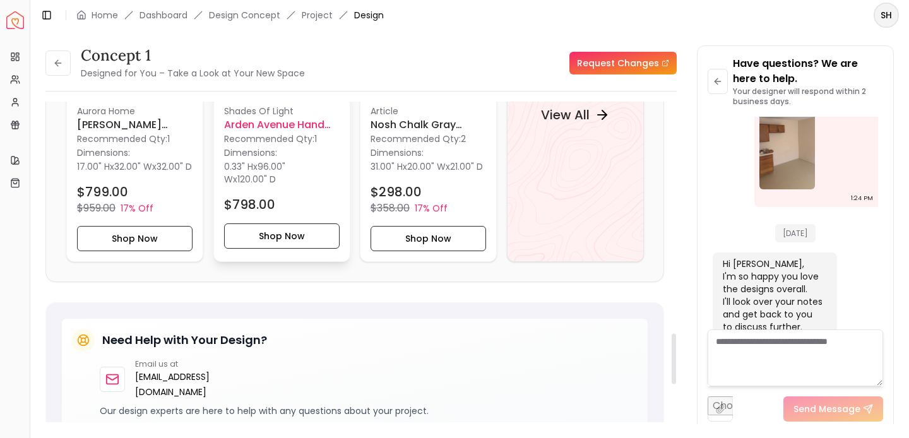
scroll to position [1389, 0]
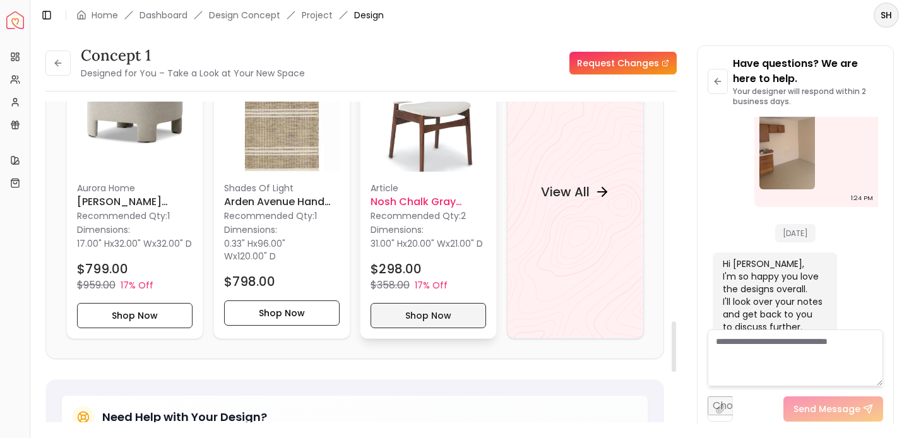
click at [438, 324] on button "Shop Now" at bounding box center [429, 314] width 116 height 25
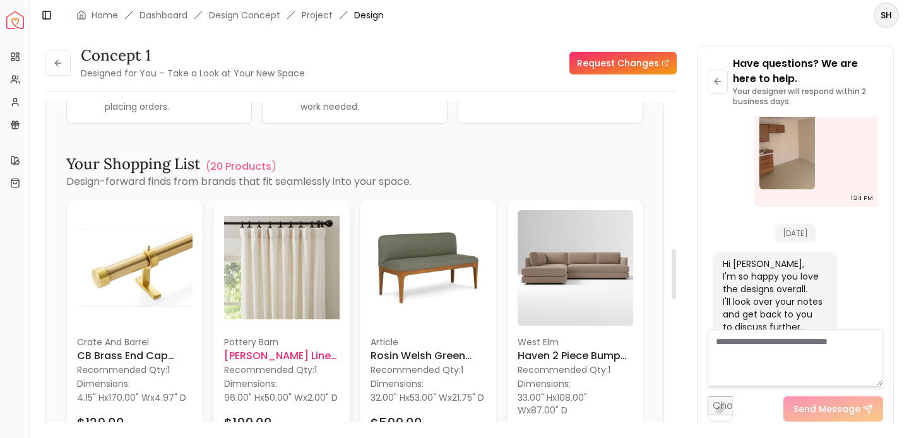
scroll to position [910, 0]
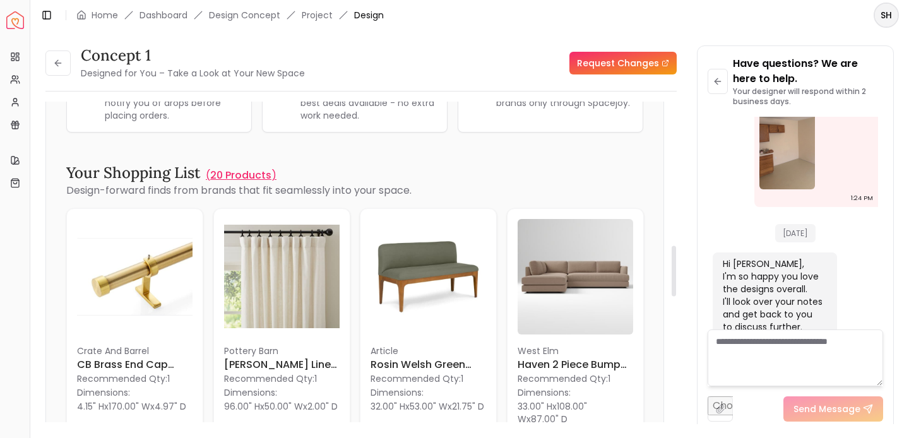
click at [240, 174] on p "20 Products" at bounding box center [240, 175] width 61 height 15
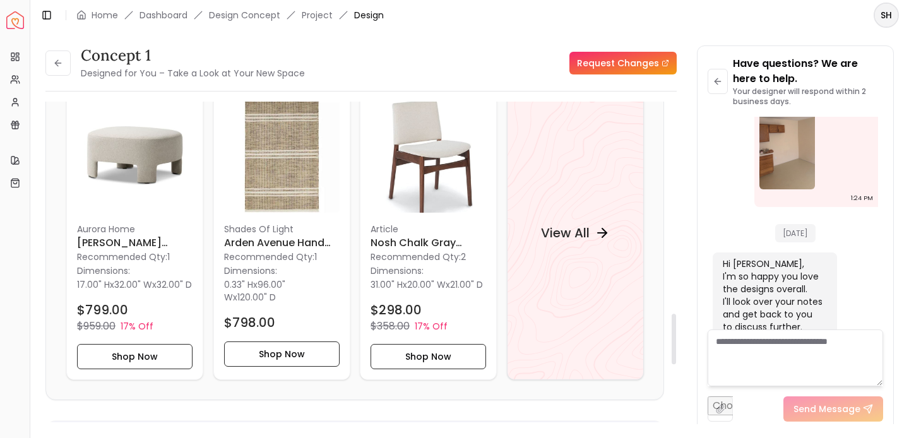
scroll to position [1337, 0]
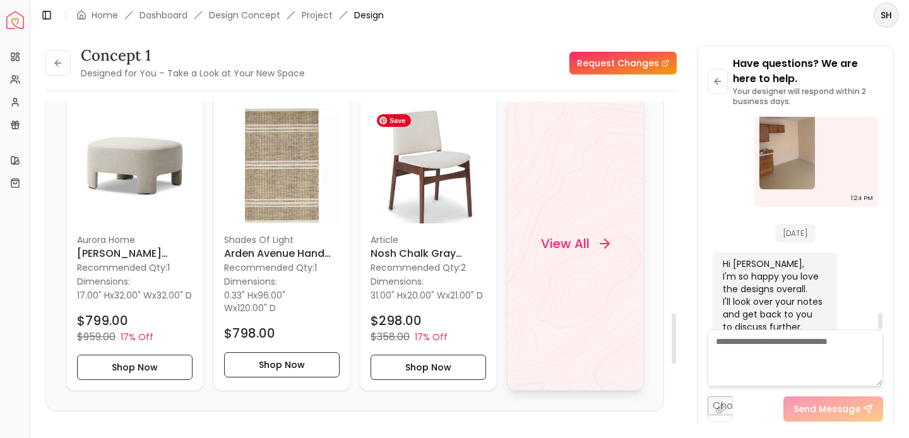
click at [575, 250] on h4 "View All" at bounding box center [564, 244] width 49 height 18
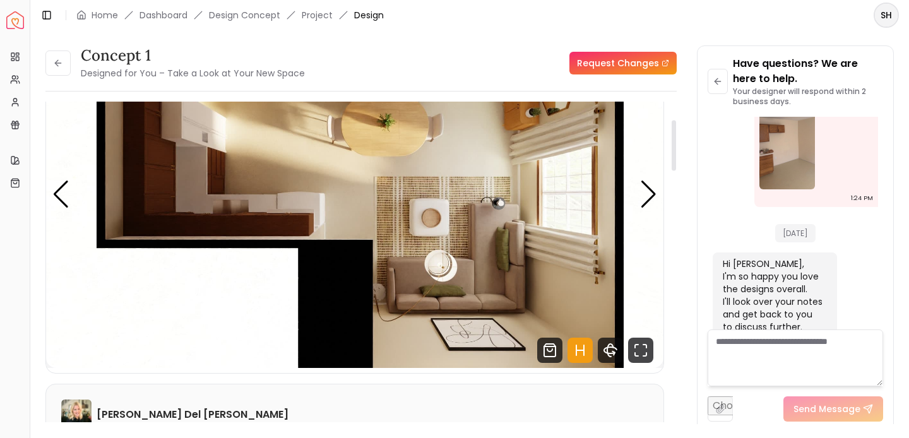
scroll to position [0, 0]
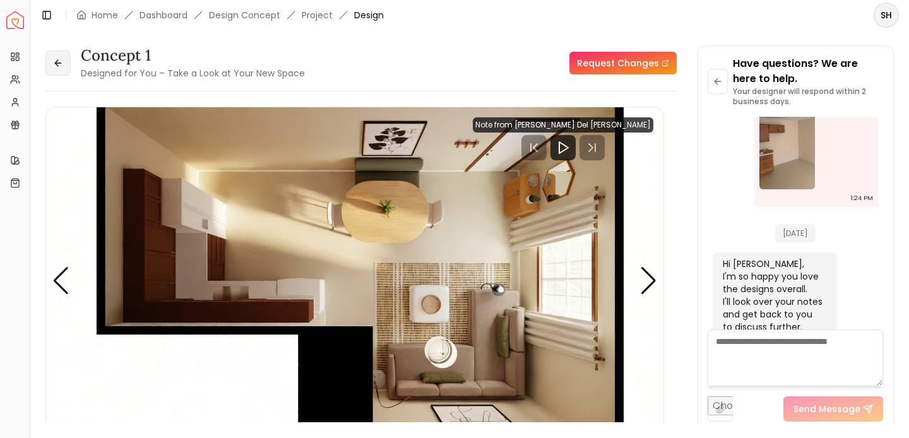
click at [57, 61] on icon at bounding box center [58, 63] width 10 height 10
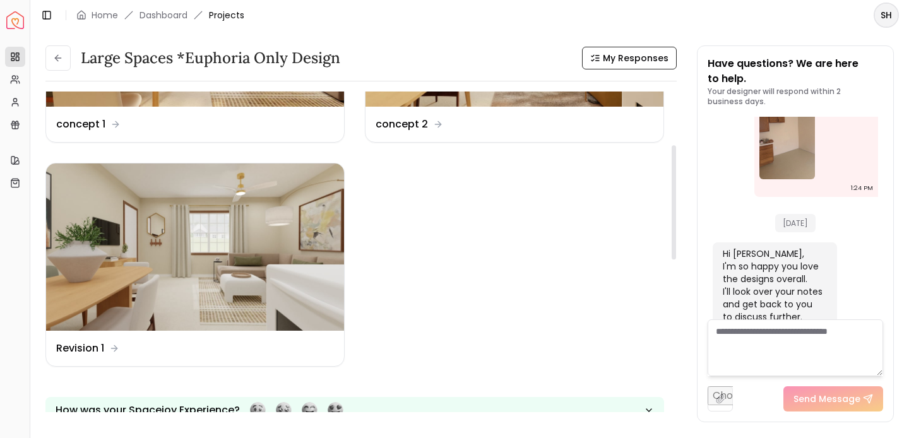
scroll to position [240, 0]
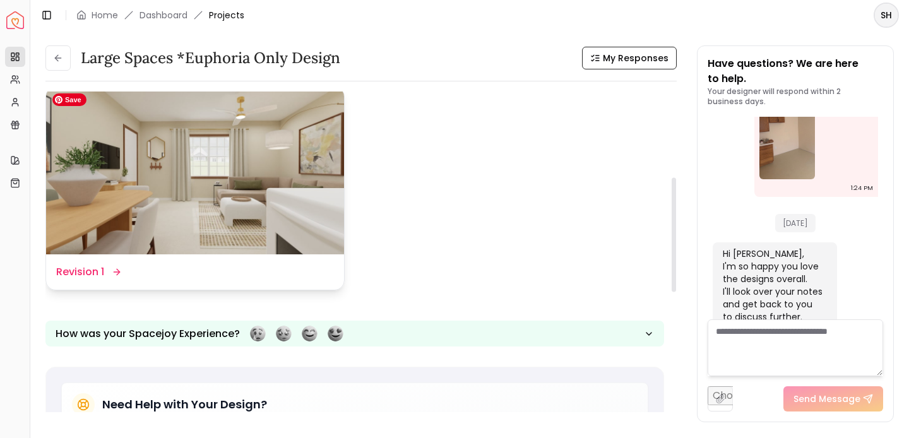
click at [105, 212] on img at bounding box center [195, 171] width 298 height 168
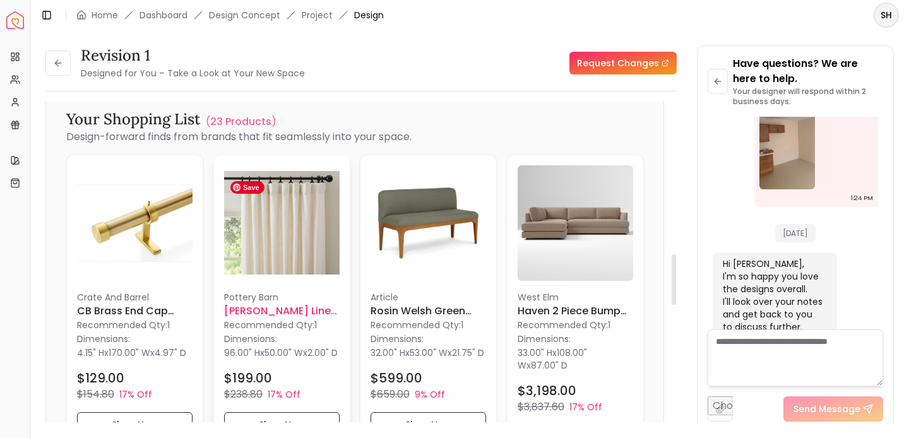
scroll to position [961, 0]
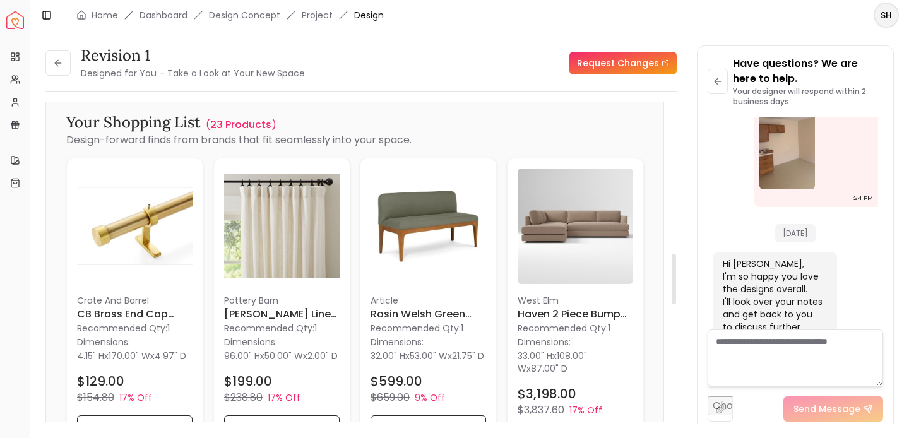
click at [242, 126] on p "23 Products" at bounding box center [240, 124] width 61 height 15
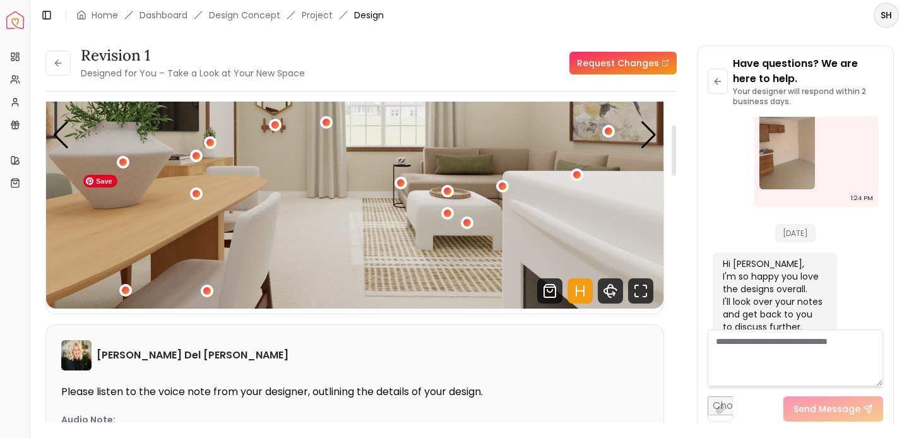
scroll to position [0, 0]
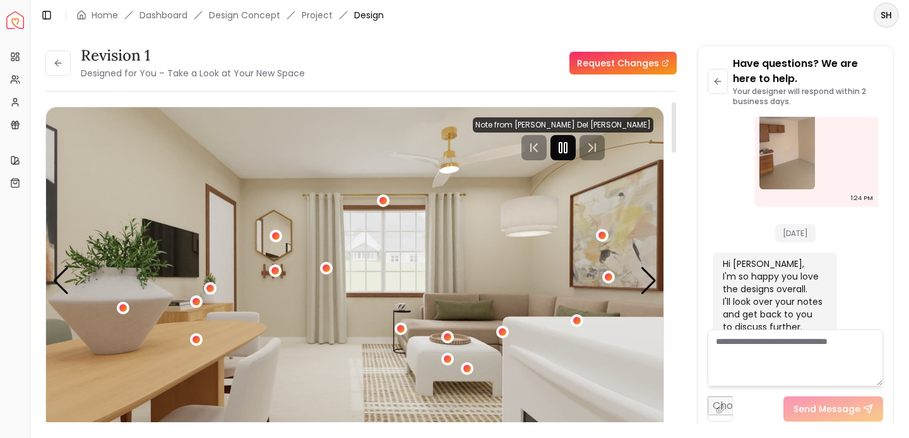
click at [571, 147] on icon "Pause" at bounding box center [562, 147] width 15 height 15
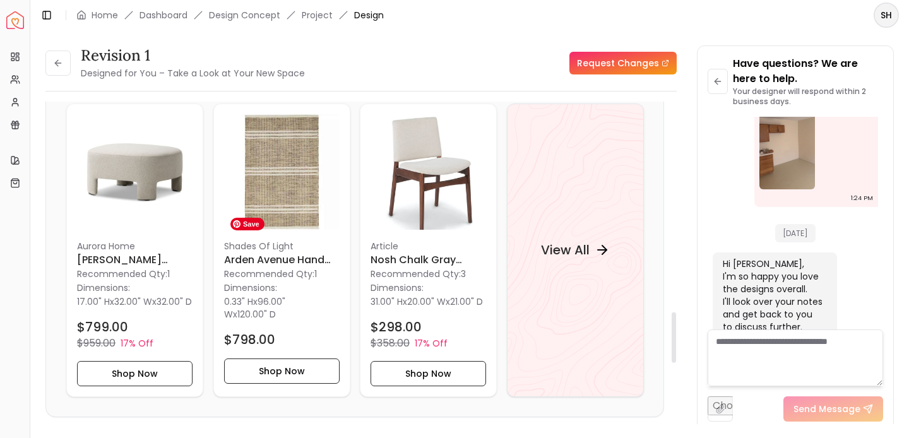
scroll to position [1349, 0]
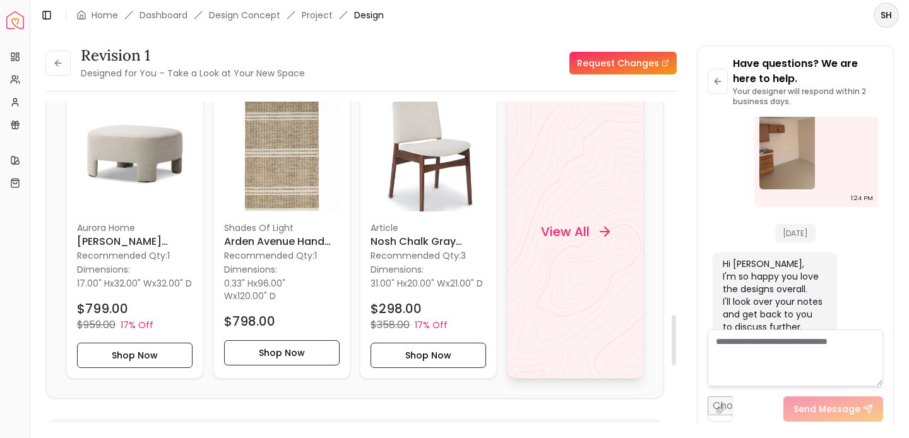
click at [586, 236] on h4 "View All" at bounding box center [564, 232] width 49 height 18
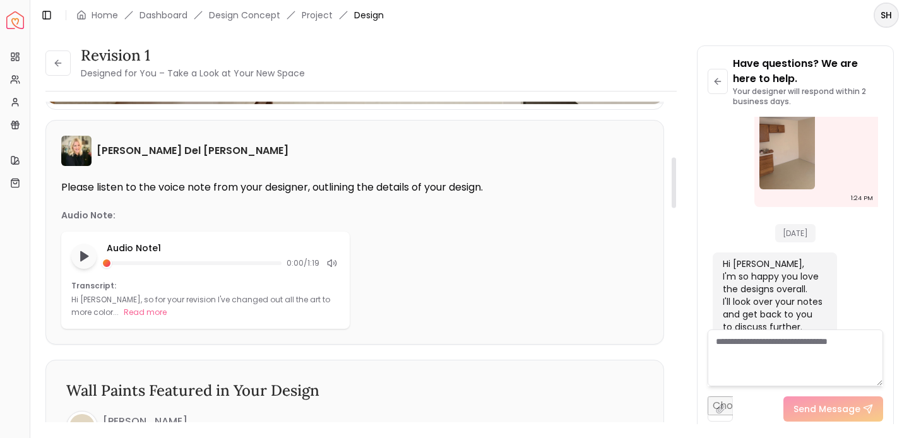
scroll to position [348, 0]
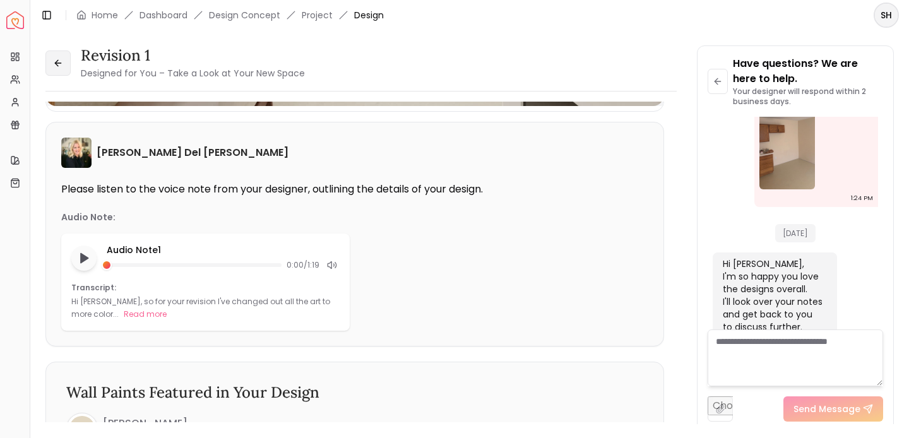
click at [64, 62] on button at bounding box center [57, 62] width 25 height 25
click at [57, 61] on icon at bounding box center [58, 63] width 10 height 10
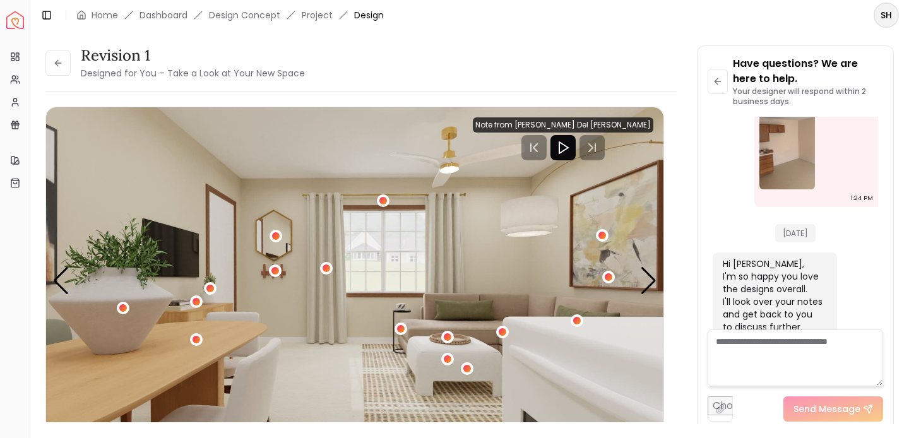
click at [16, 21] on img "Spacejoy" at bounding box center [15, 20] width 18 height 18
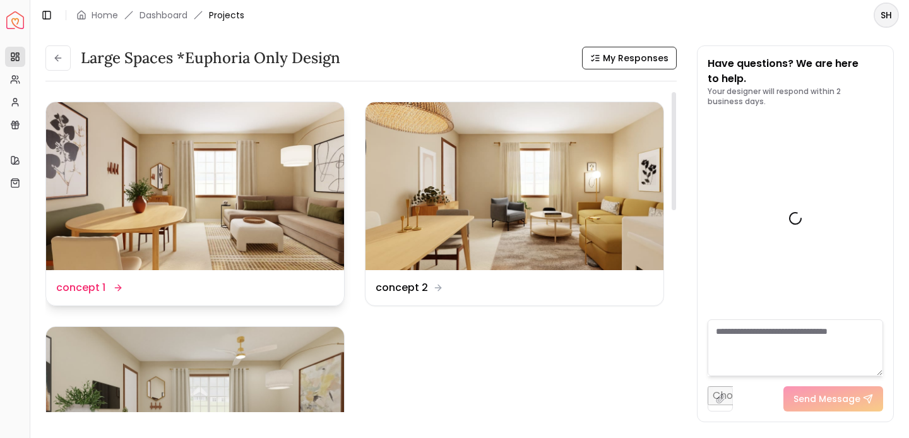
click at [96, 286] on dd "concept 1" at bounding box center [80, 287] width 49 height 15
click at [107, 174] on img at bounding box center [195, 186] width 298 height 168
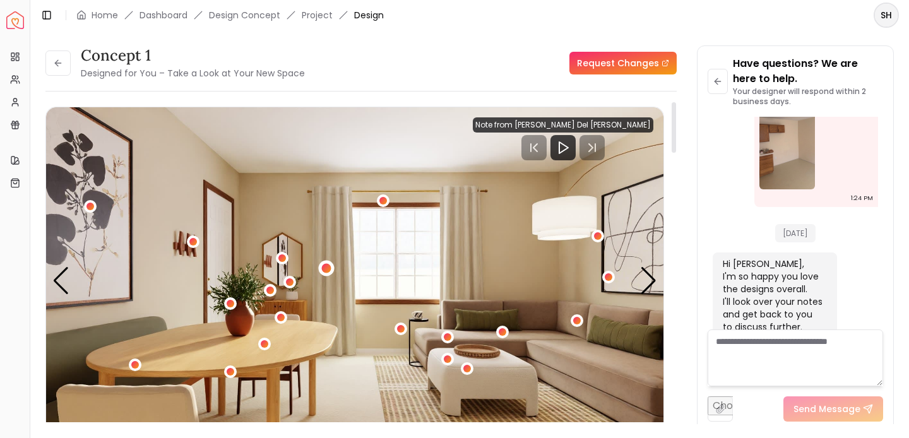
click at [327, 265] on div "1 / 5" at bounding box center [325, 267] width 9 height 9
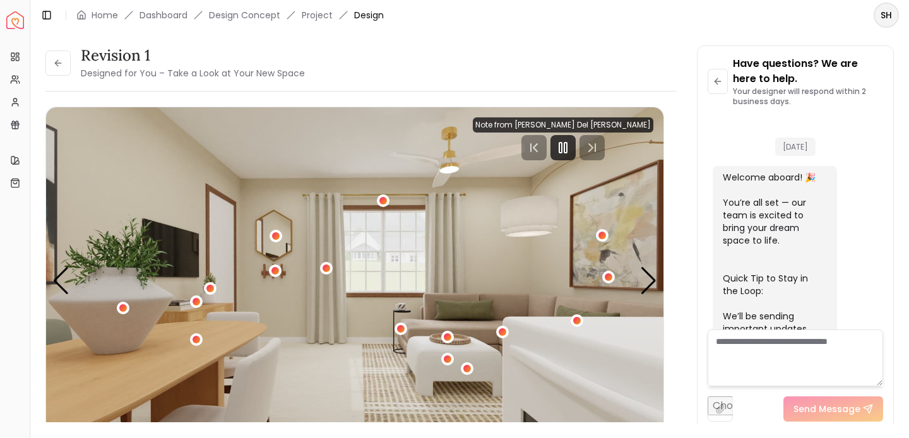
scroll to position [2575, 0]
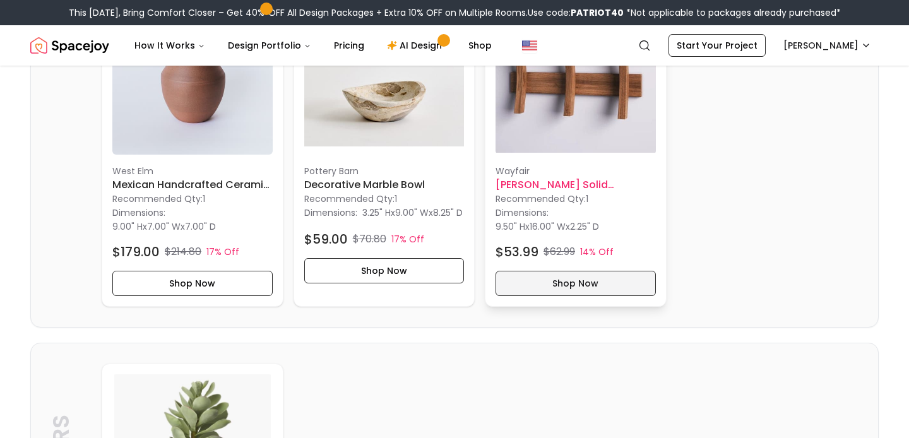
scroll to position [1833, 0]
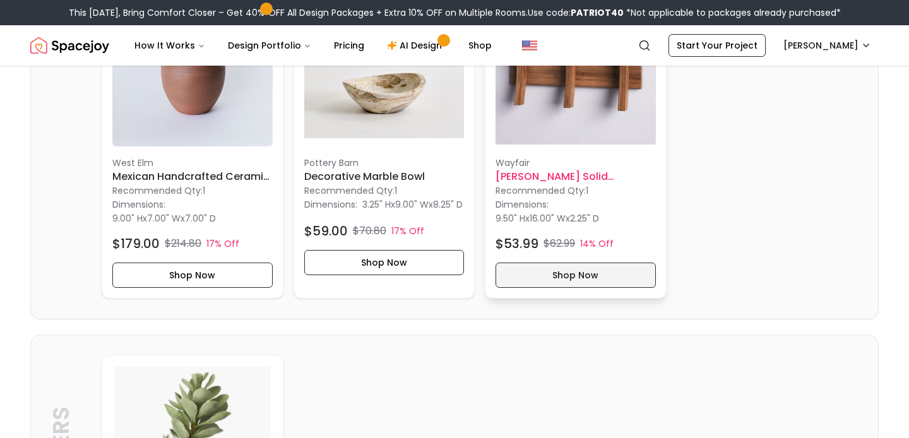
click at [575, 278] on button "Shop Now" at bounding box center [575, 275] width 160 height 25
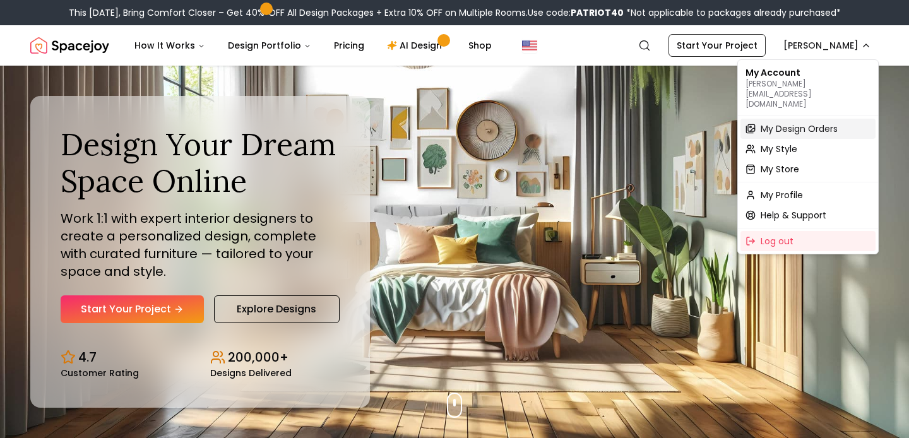
click at [796, 122] on span "My Design Orders" at bounding box center [799, 128] width 77 height 13
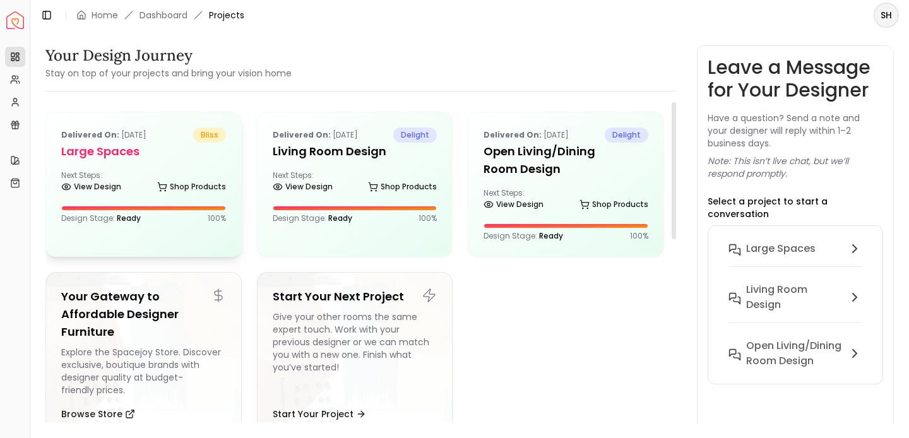
click at [140, 153] on h5 "Large Spaces" at bounding box center [143, 152] width 165 height 18
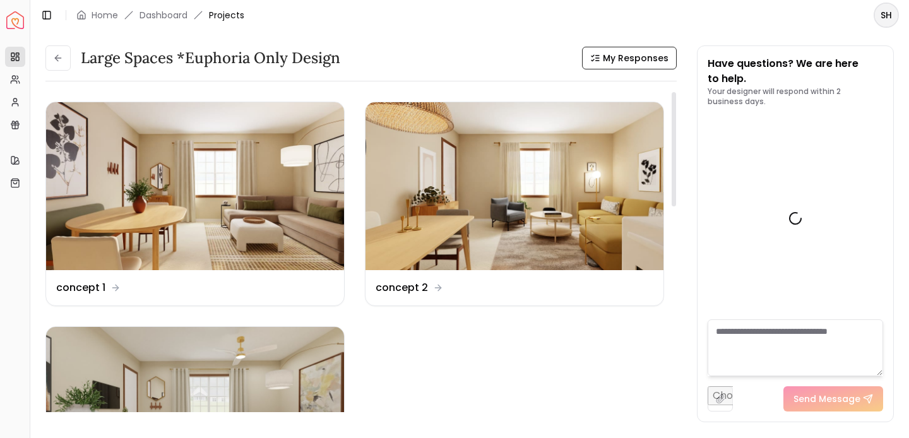
scroll to position [2585, 0]
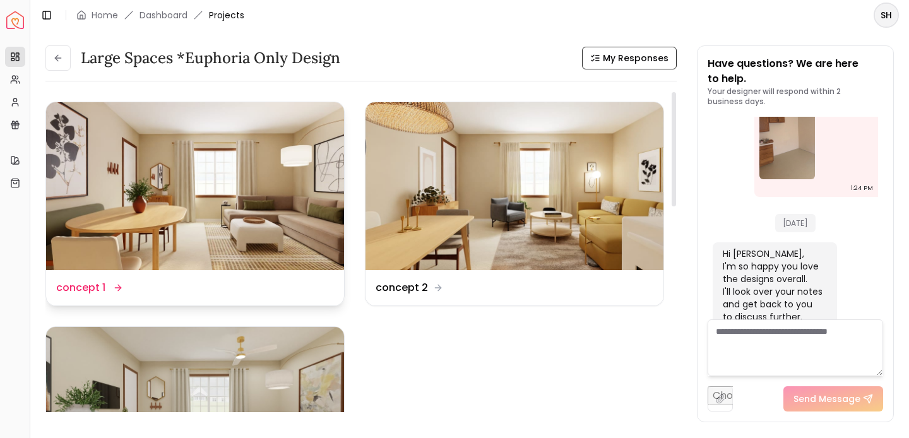
click at [208, 184] on img at bounding box center [195, 186] width 298 height 168
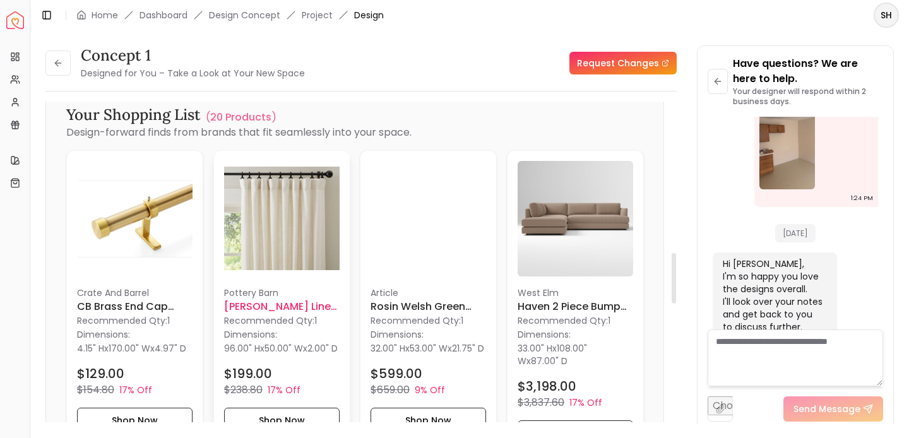
scroll to position [987, 0]
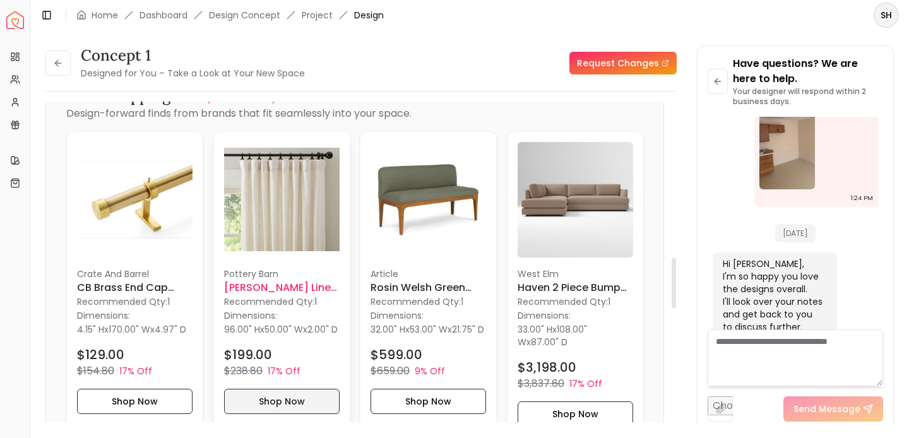
click at [276, 414] on button "Shop Now" at bounding box center [282, 401] width 116 height 25
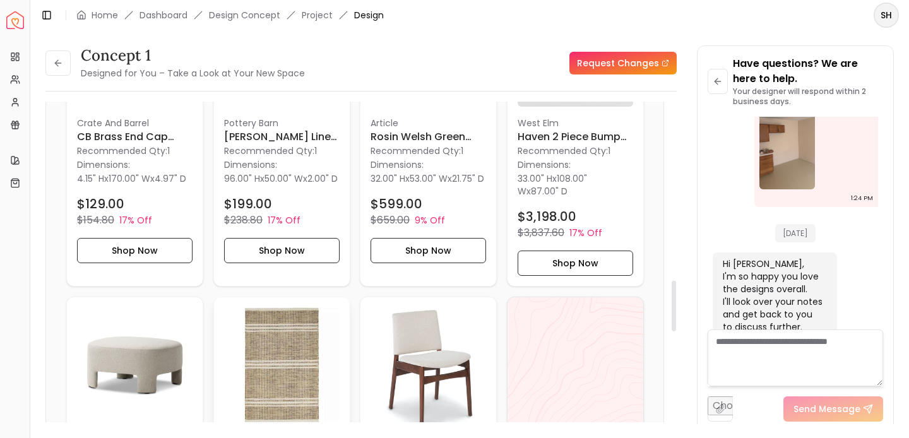
scroll to position [1151, 0]
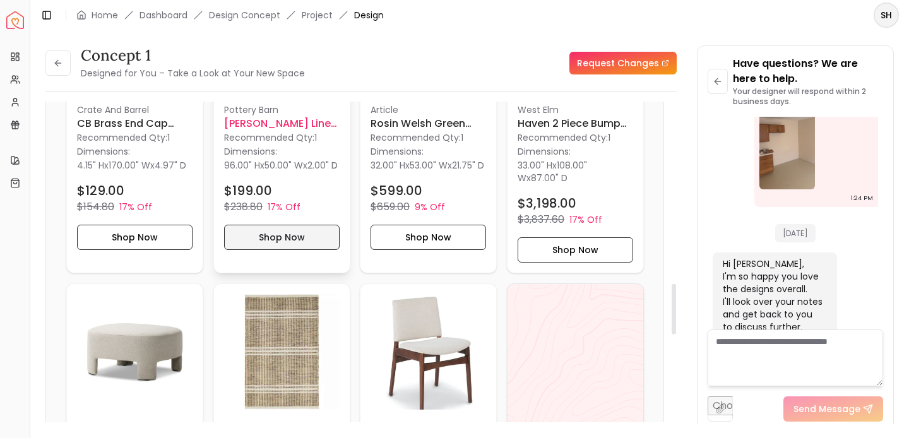
click at [297, 249] on button "Shop Now" at bounding box center [282, 237] width 116 height 25
click at [306, 241] on button "Shop Now" at bounding box center [282, 237] width 116 height 25
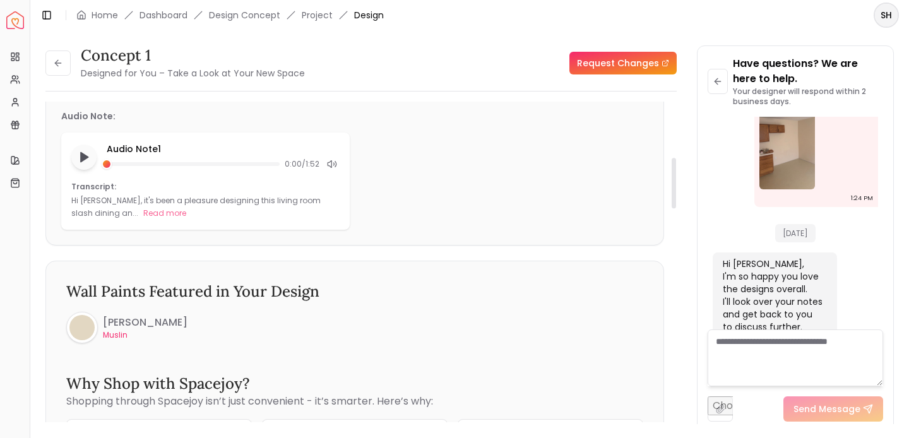
scroll to position [0, 0]
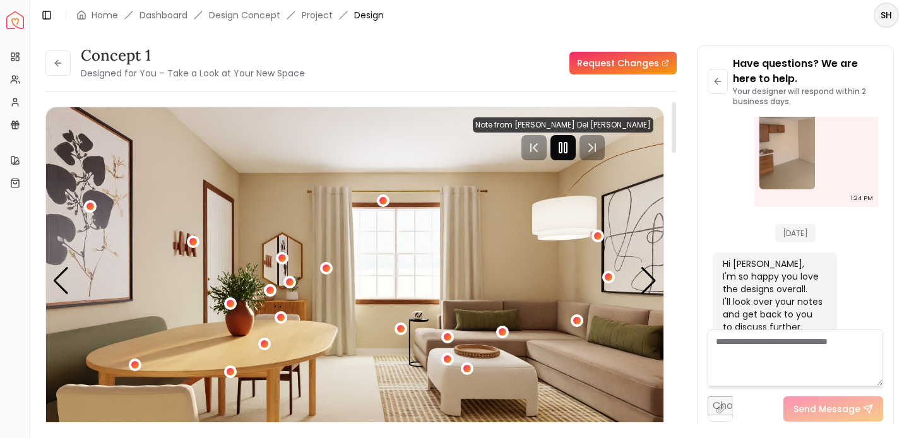
click at [567, 146] on rect "Pause" at bounding box center [565, 148] width 3 height 10
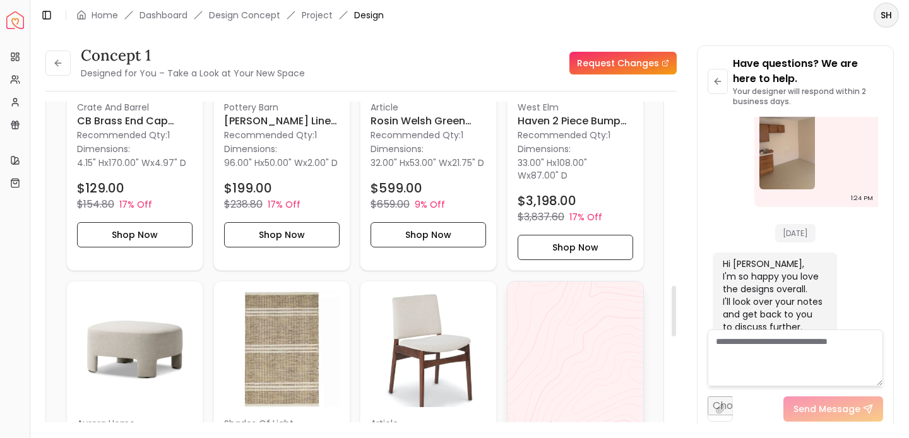
scroll to position [1147, 0]
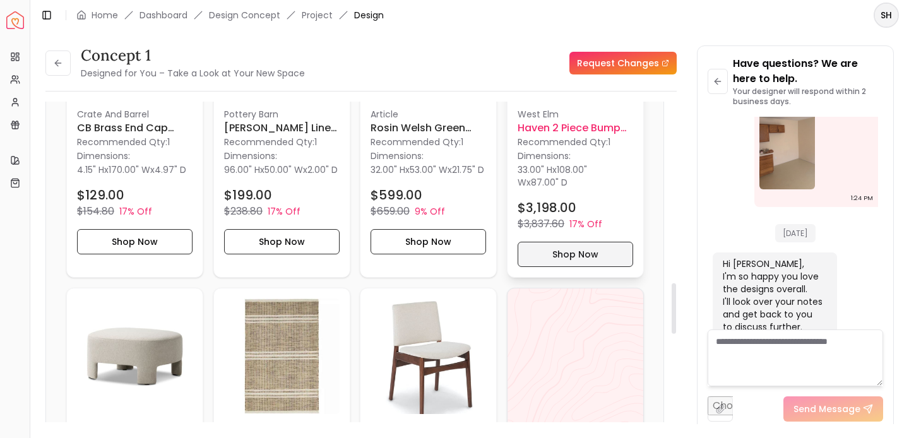
click at [582, 249] on button "Shop Now" at bounding box center [576, 254] width 116 height 25
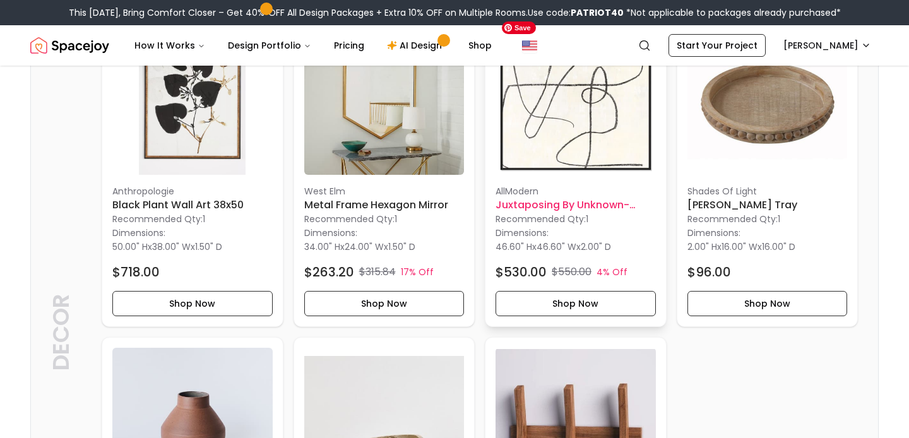
scroll to position [1474, 0]
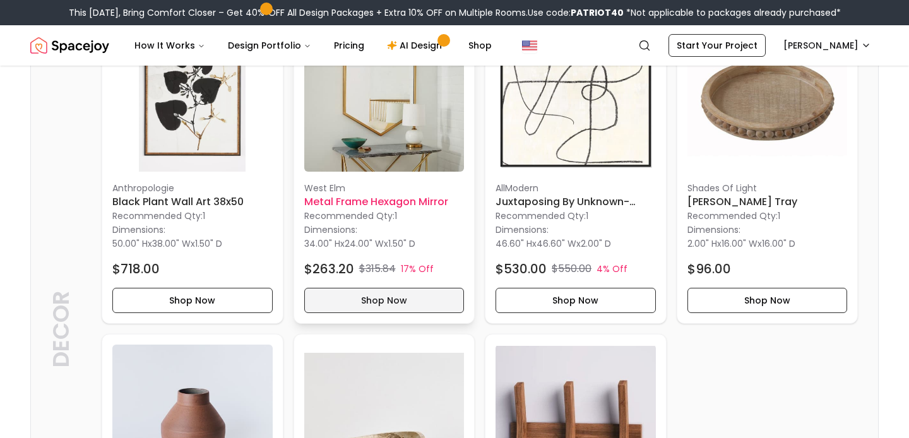
click at [386, 307] on button "Shop Now" at bounding box center [384, 300] width 160 height 25
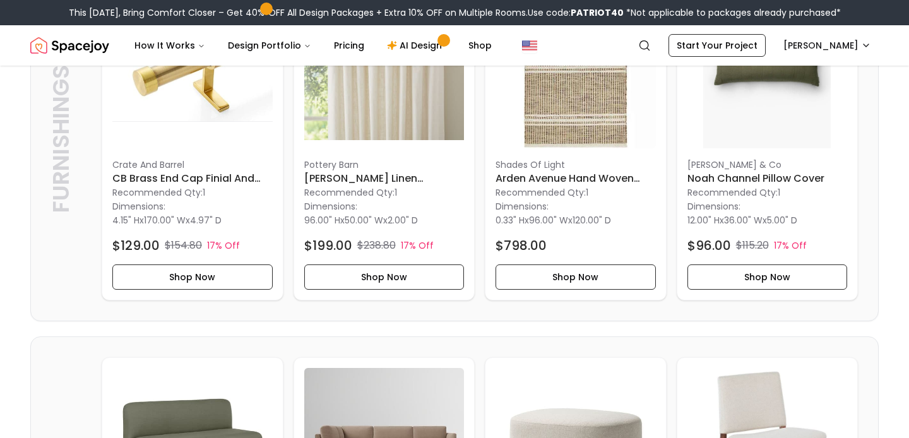
scroll to position [412, 0]
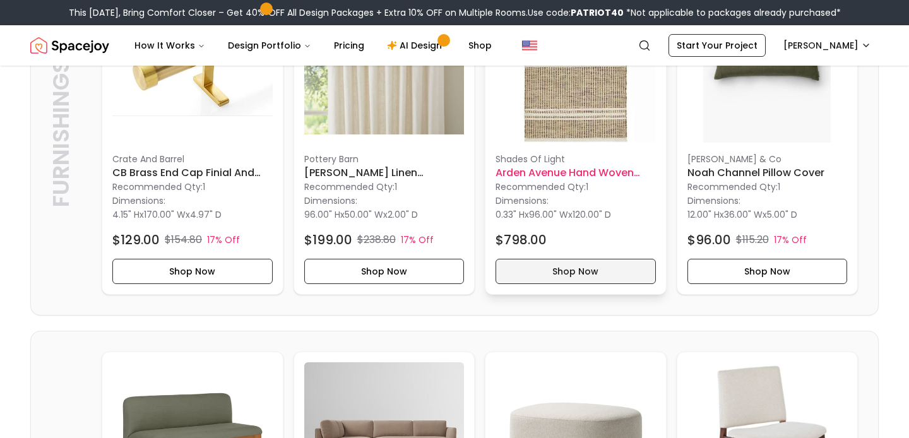
click at [585, 277] on button "Shop Now" at bounding box center [575, 271] width 160 height 25
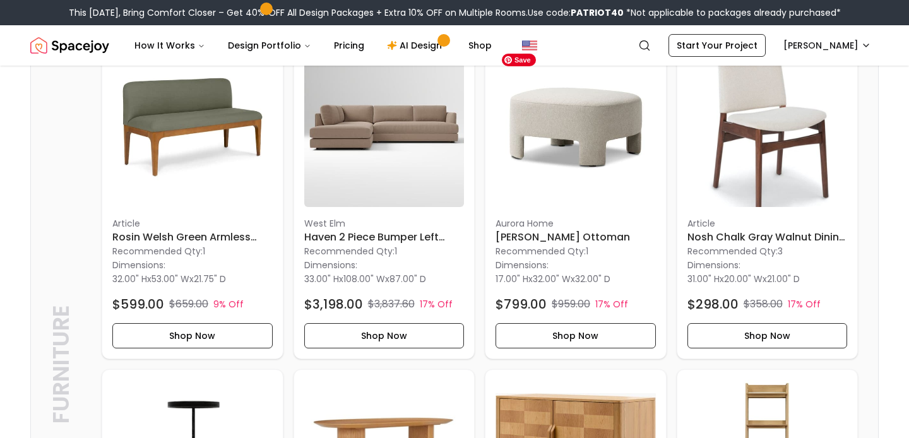
scroll to position [731, 0]
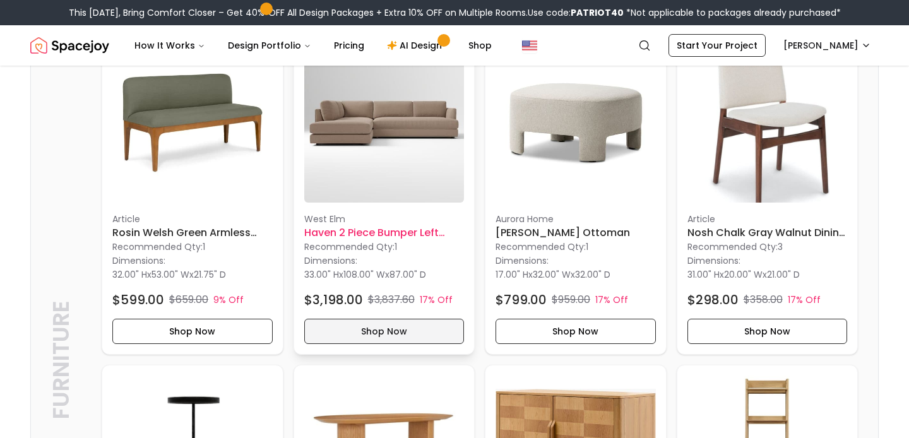
click at [408, 329] on button "Shop Now" at bounding box center [384, 331] width 160 height 25
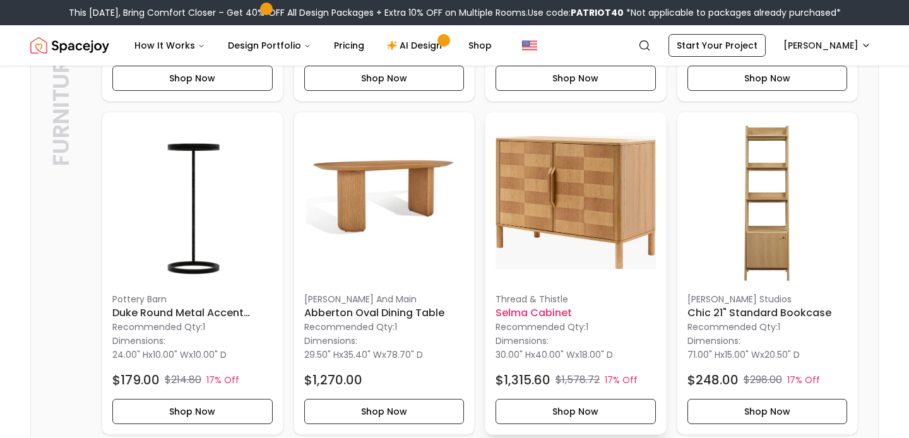
scroll to position [999, 0]
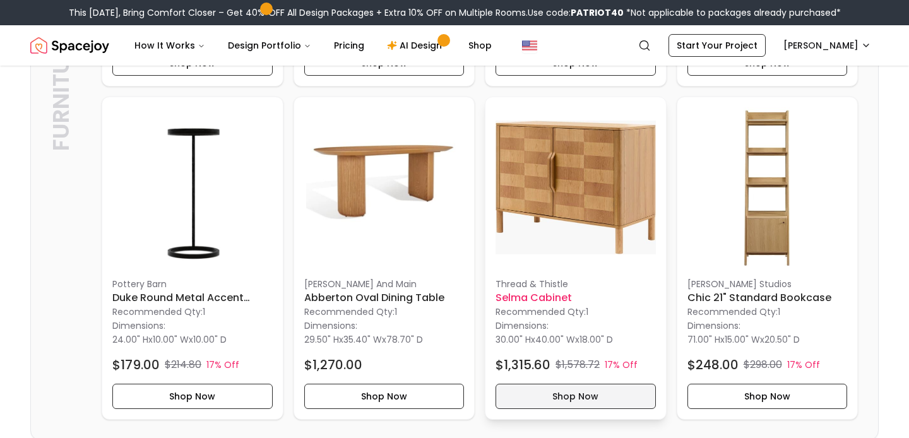
click at [571, 397] on button "Shop Now" at bounding box center [575, 396] width 160 height 25
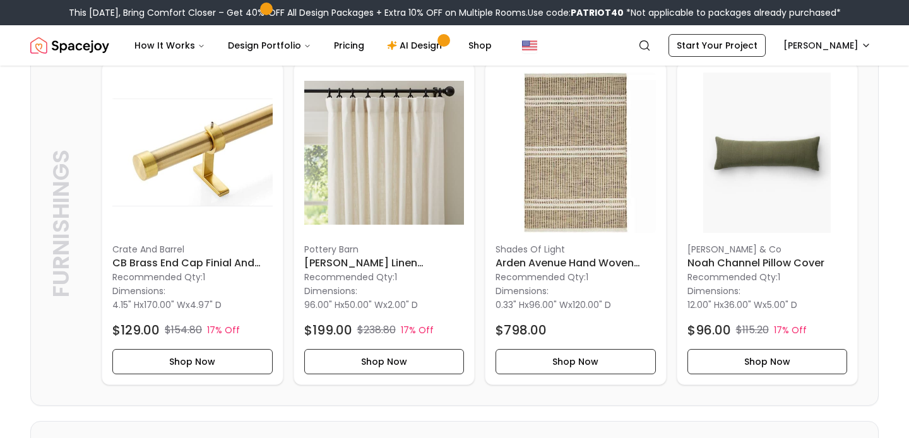
scroll to position [320, 0]
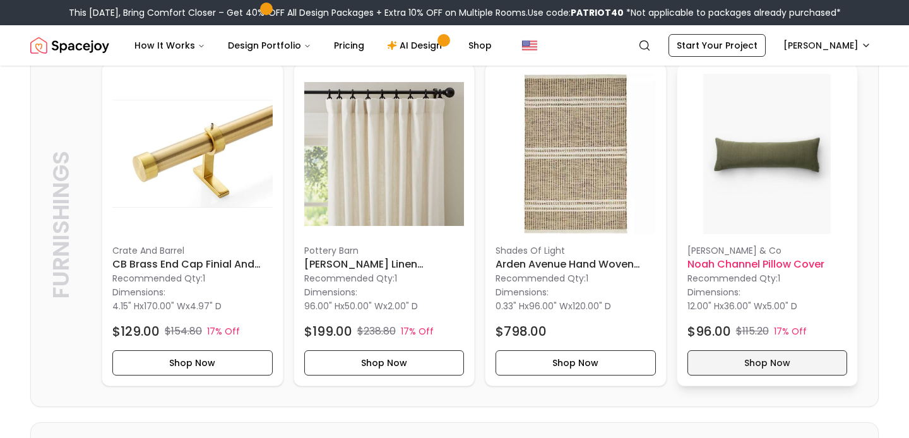
click at [778, 359] on button "Shop Now" at bounding box center [767, 362] width 160 height 25
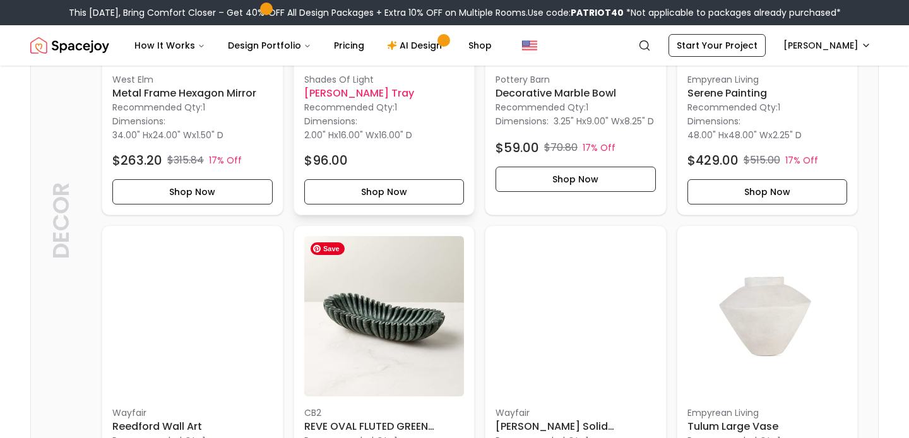
scroll to position [1549, 0]
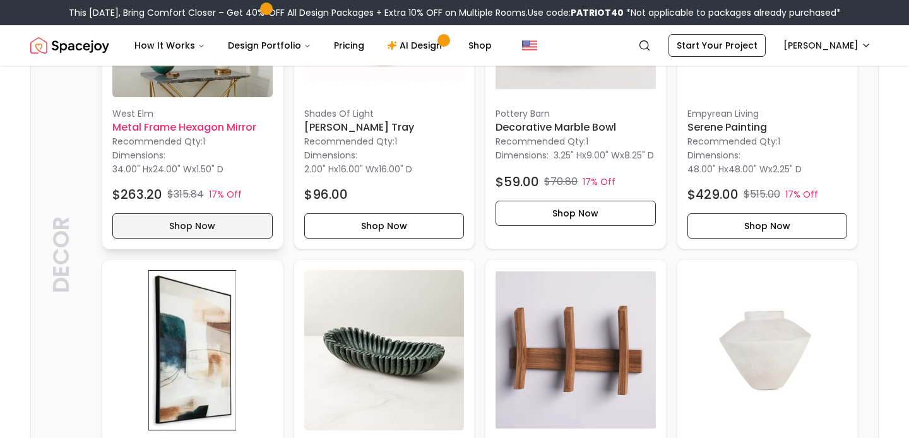
click at [213, 215] on button "Shop Now" at bounding box center [192, 225] width 160 height 25
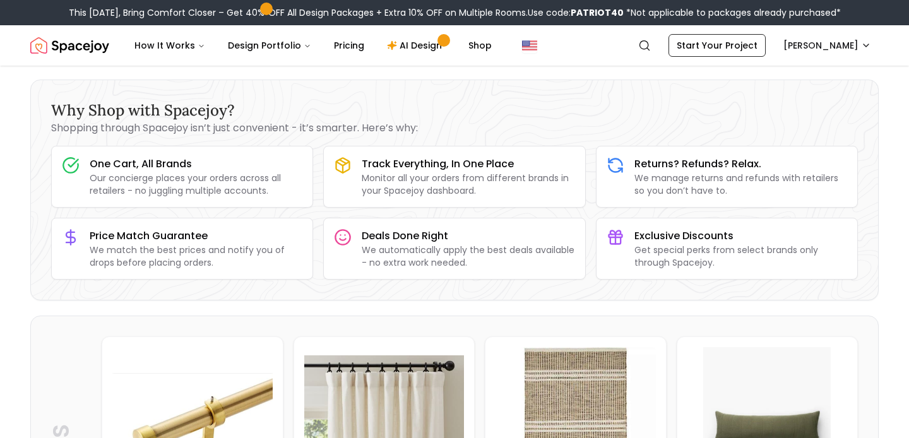
scroll to position [0, 0]
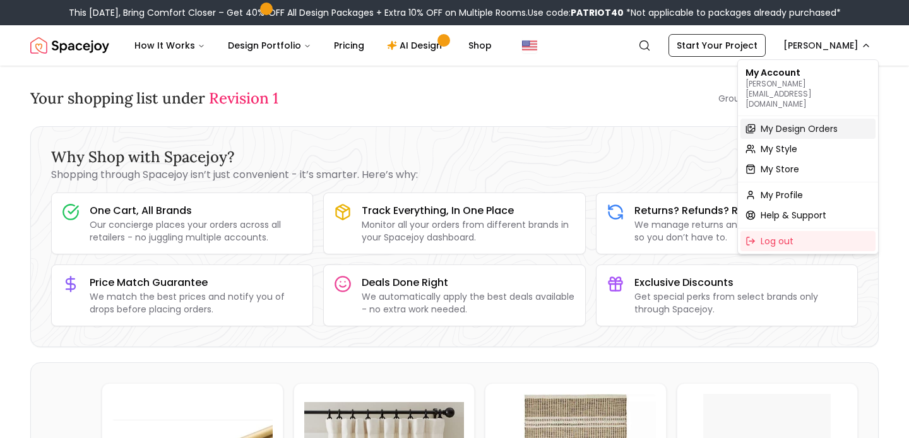
click at [772, 122] on span "My Design Orders" at bounding box center [799, 128] width 77 height 13
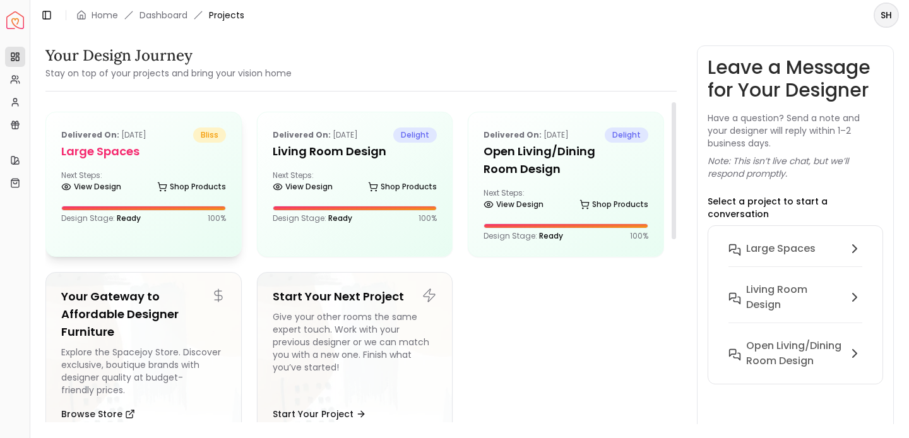
click at [145, 167] on div "Delivered on: Aug 24, 2025 bliss Large Spaces Next Steps: View Design Shop Prod…" at bounding box center [143, 175] width 195 height 126
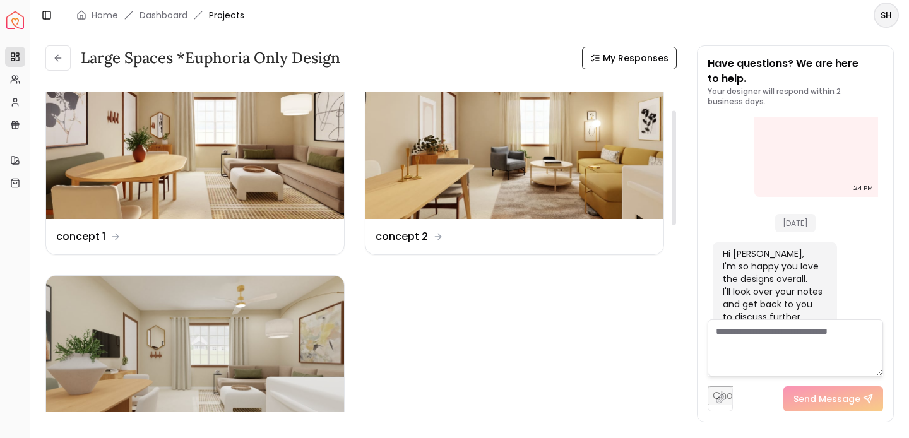
scroll to position [46, 0]
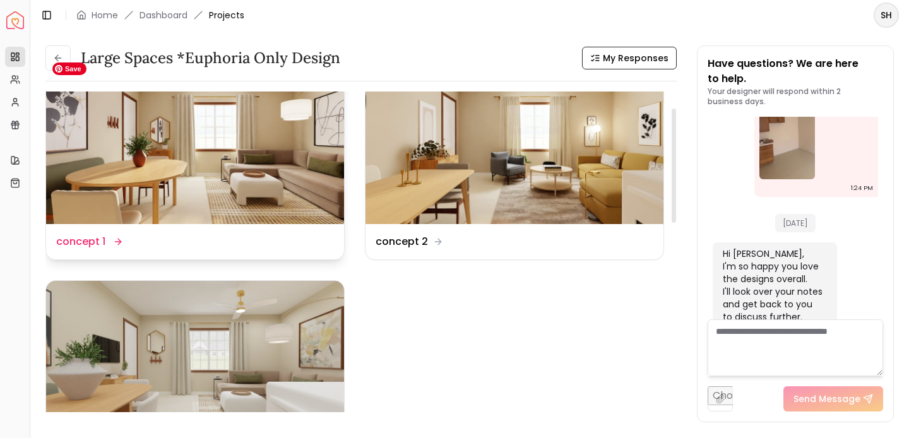
click at [209, 146] on img at bounding box center [195, 140] width 298 height 168
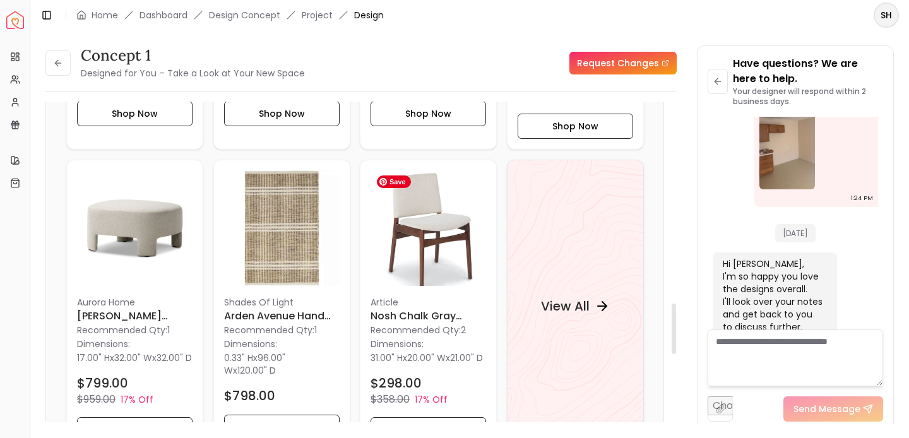
scroll to position [1276, 0]
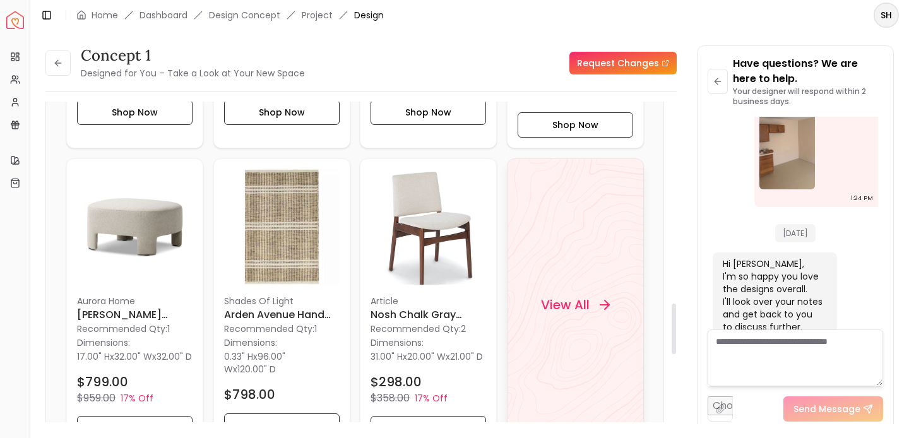
click at [577, 309] on h4 "View All" at bounding box center [564, 305] width 49 height 18
click at [583, 311] on h4 "View All" at bounding box center [564, 305] width 49 height 18
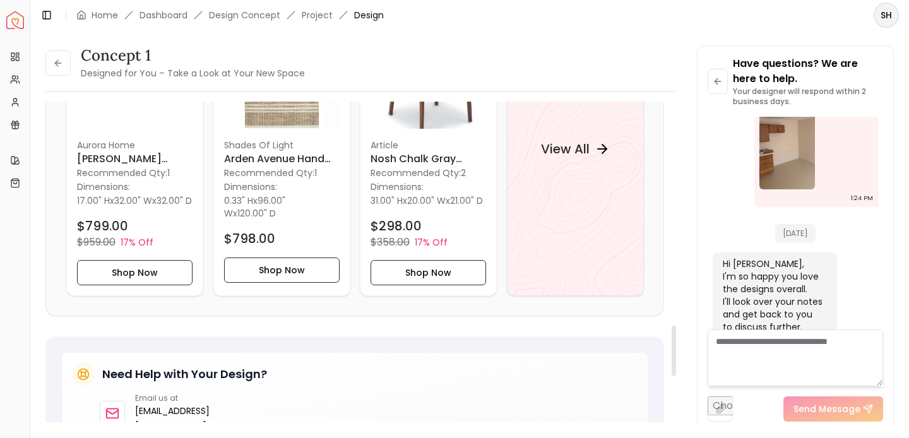
scroll to position [1401, 0]
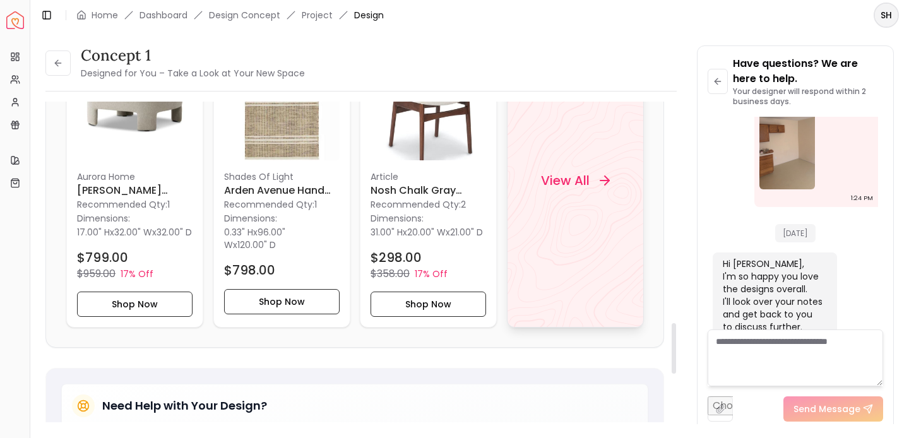
click at [576, 181] on h4 "View All" at bounding box center [564, 181] width 49 height 18
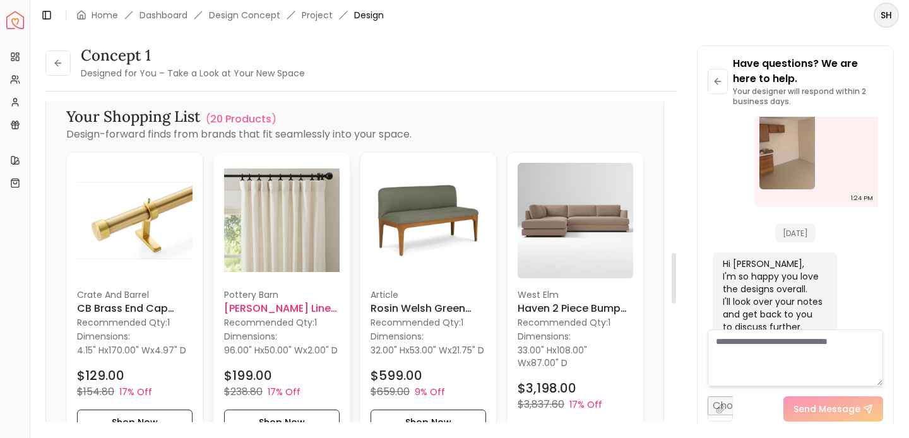
scroll to position [955, 0]
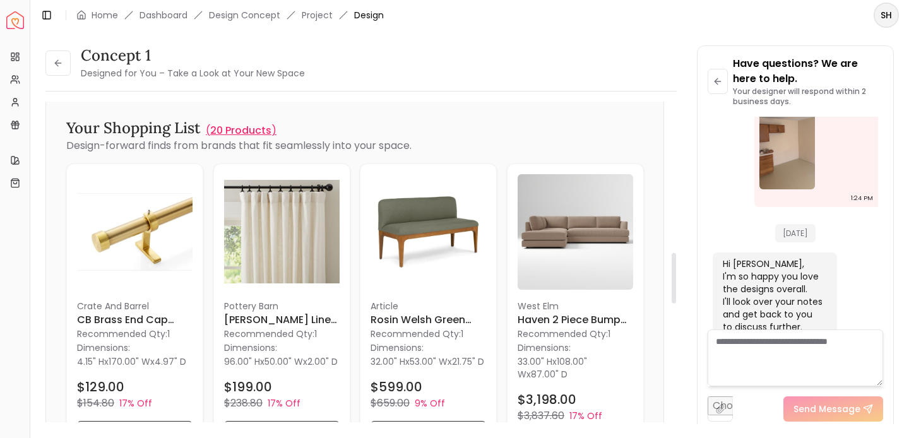
click at [240, 125] on p "20 Products" at bounding box center [240, 130] width 61 height 15
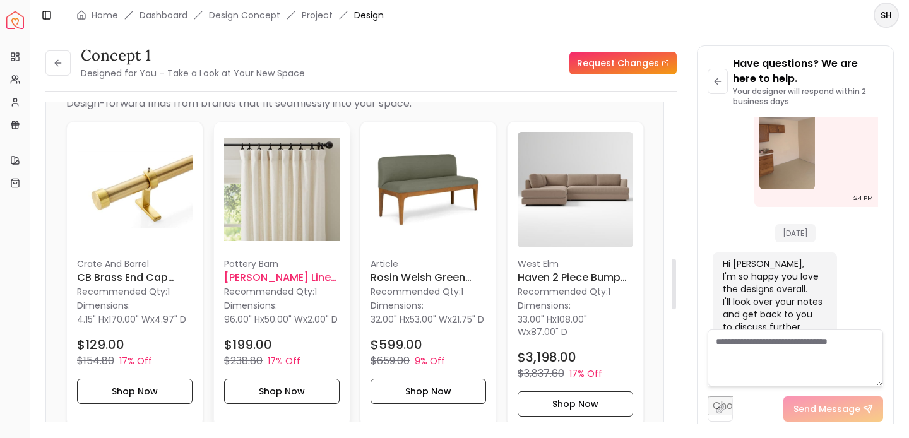
scroll to position [999, 0]
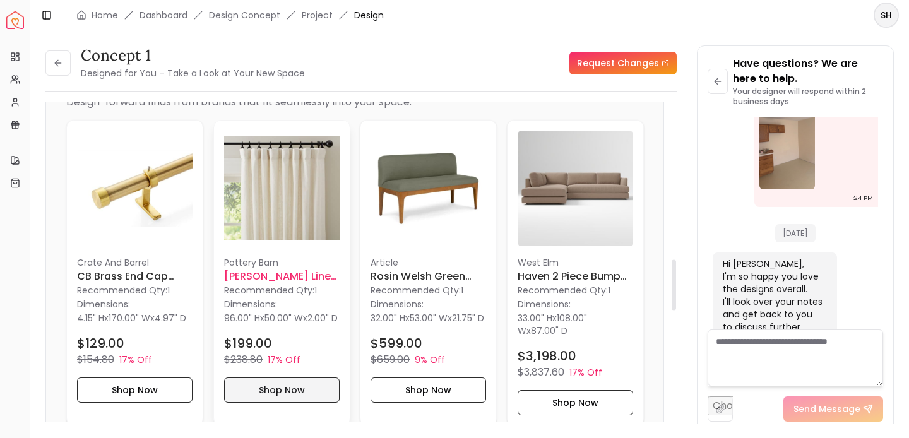
click at [299, 403] on button "Shop Now" at bounding box center [282, 389] width 116 height 25
click at [273, 200] on img at bounding box center [282, 189] width 116 height 116
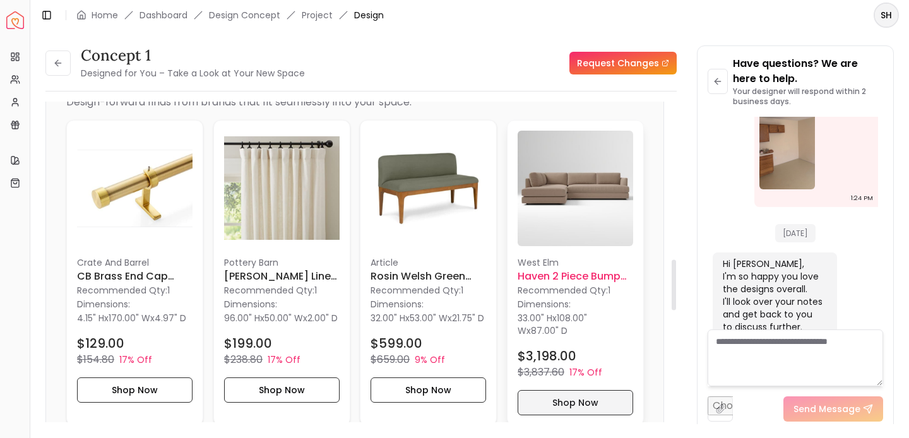
click at [595, 405] on button "Shop Now" at bounding box center [576, 402] width 116 height 25
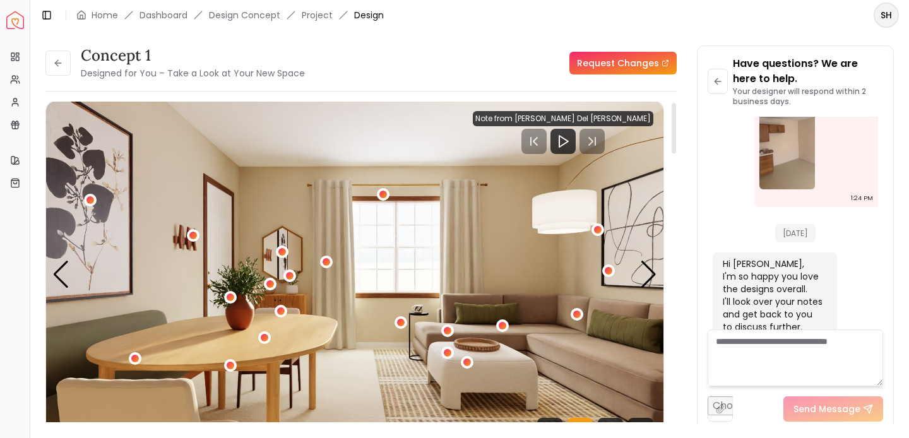
scroll to position [0, 0]
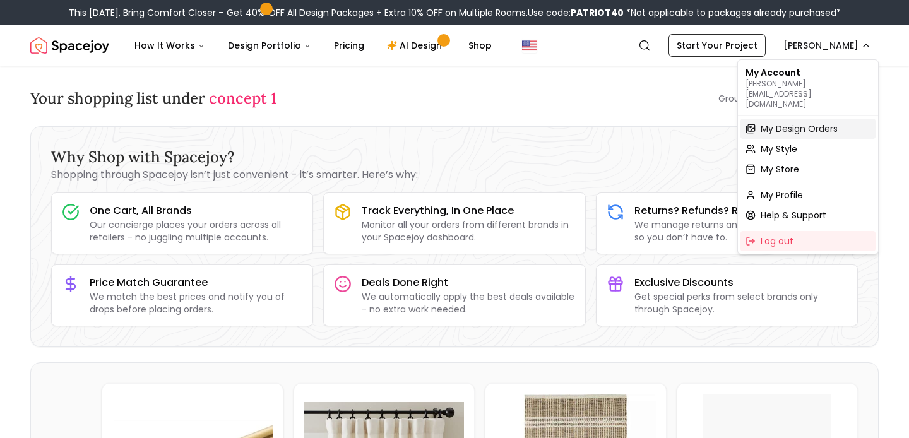
click at [783, 122] on span "My Design Orders" at bounding box center [799, 128] width 77 height 13
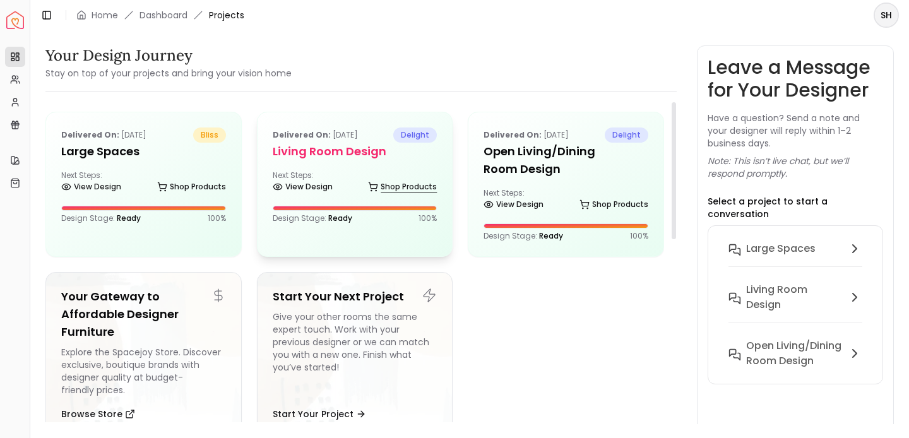
click at [412, 183] on link "Shop Products" at bounding box center [402, 187] width 69 height 18
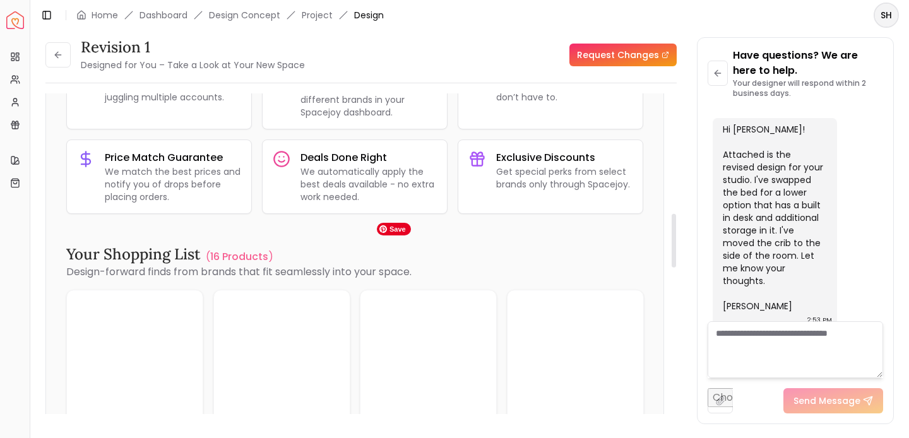
scroll to position [713, 0]
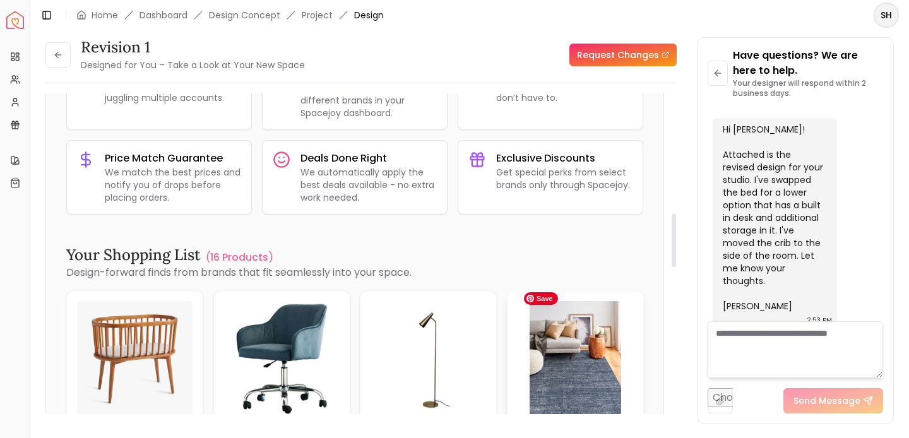
click at [587, 371] on img at bounding box center [576, 359] width 116 height 116
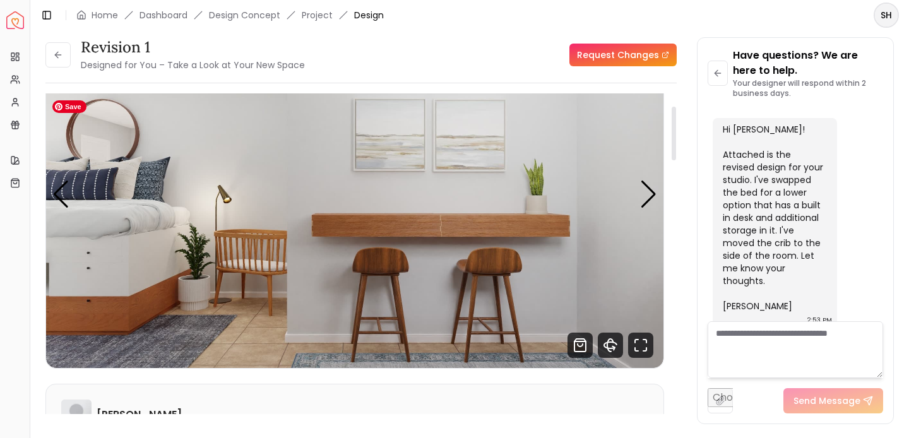
scroll to position [69, 0]
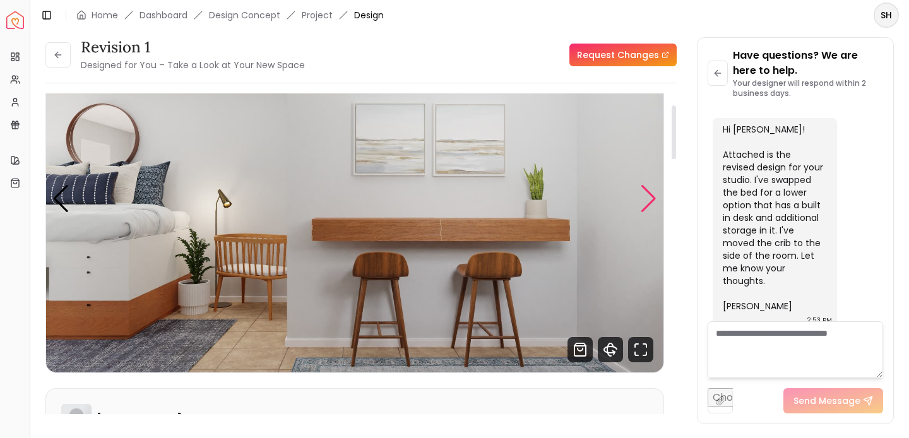
click at [648, 201] on div "Next slide" at bounding box center [648, 199] width 17 height 28
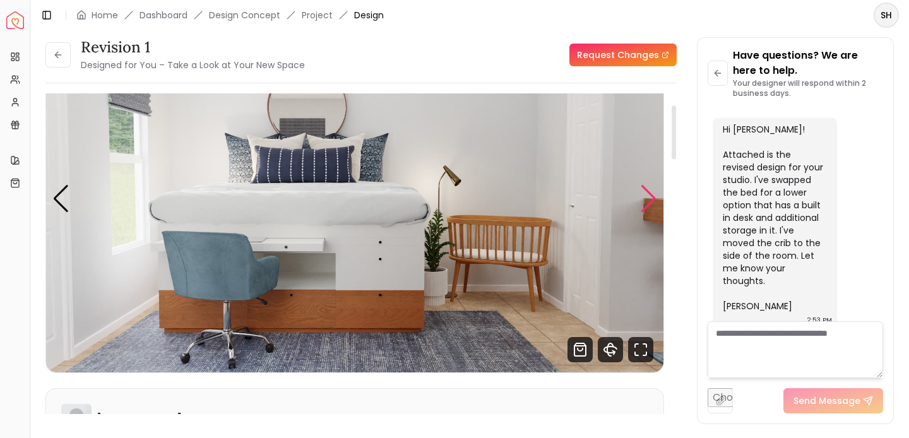
click at [648, 201] on div "Next slide" at bounding box center [648, 199] width 17 height 28
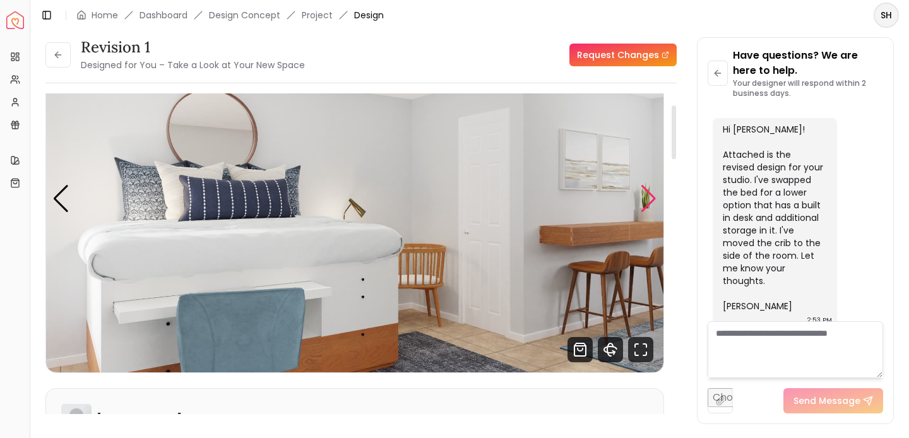
click at [648, 201] on div "Next slide" at bounding box center [648, 199] width 17 height 28
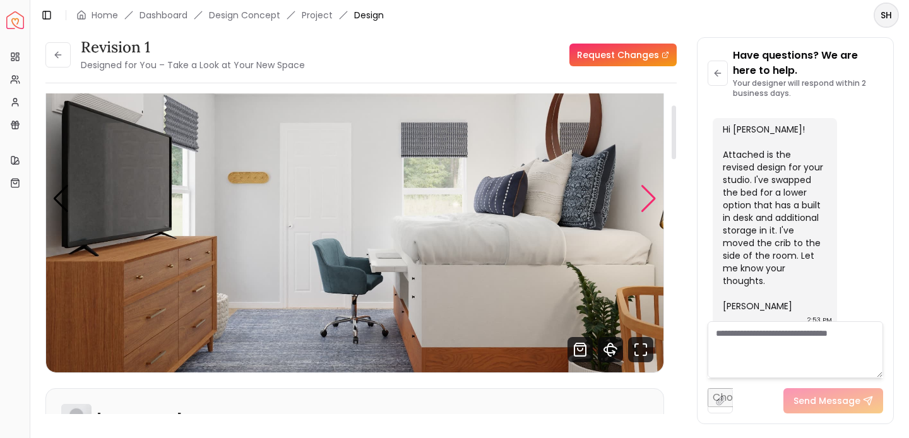
click at [648, 201] on div "Next slide" at bounding box center [648, 199] width 17 height 28
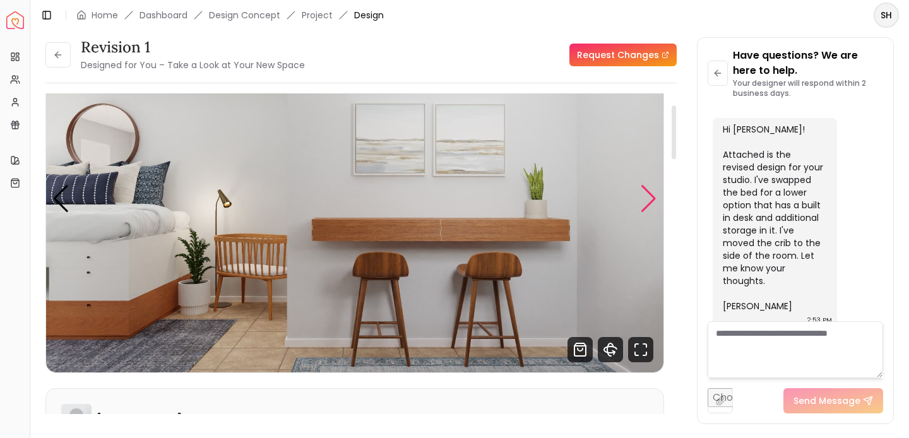
click at [648, 201] on div "Next slide" at bounding box center [648, 199] width 17 height 28
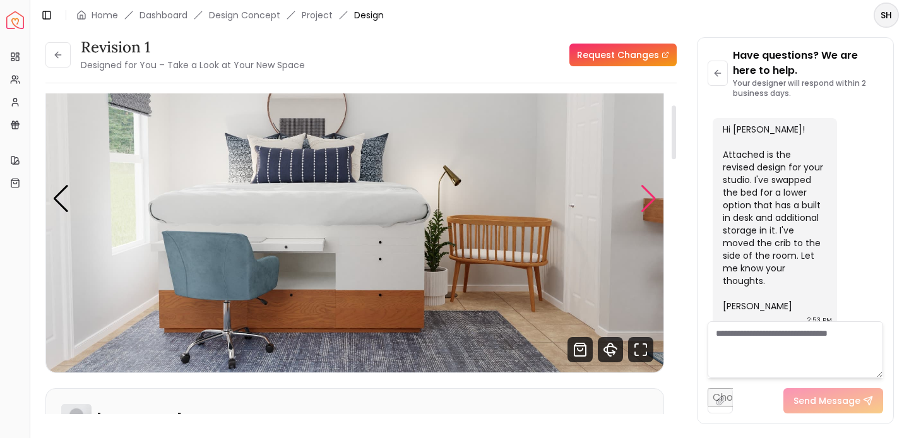
click at [648, 201] on div "Next slide" at bounding box center [648, 199] width 17 height 28
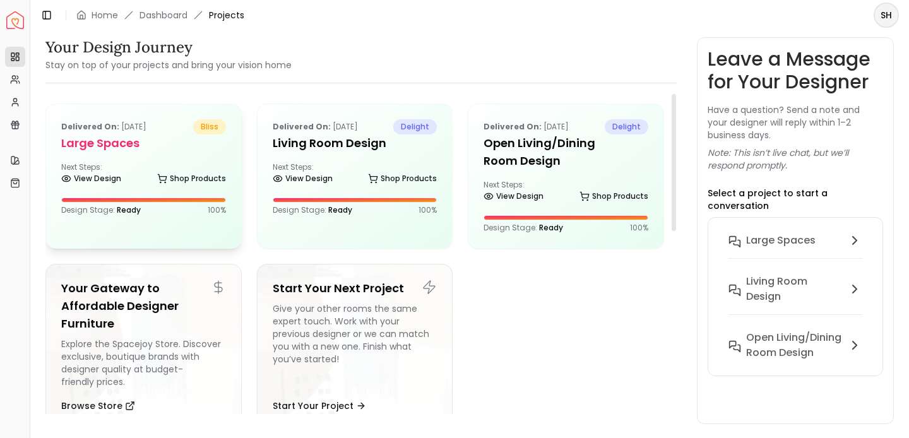
click at [172, 151] on h5 "Large Spaces" at bounding box center [143, 143] width 165 height 18
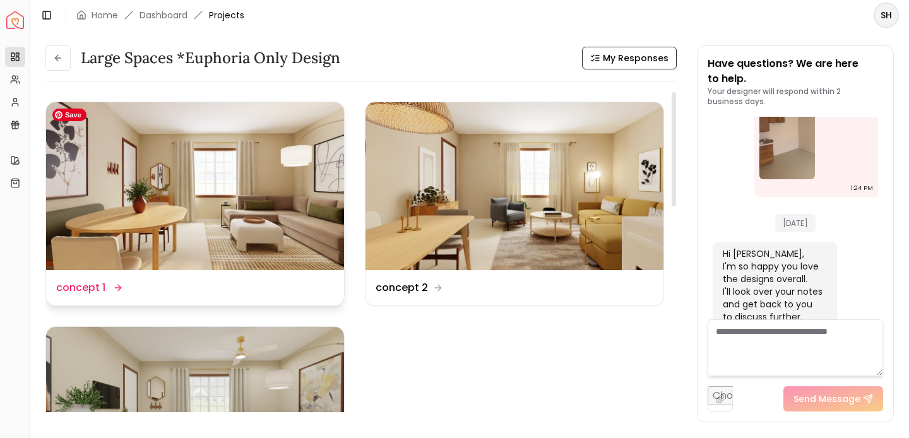
click at [252, 205] on img at bounding box center [195, 186] width 298 height 168
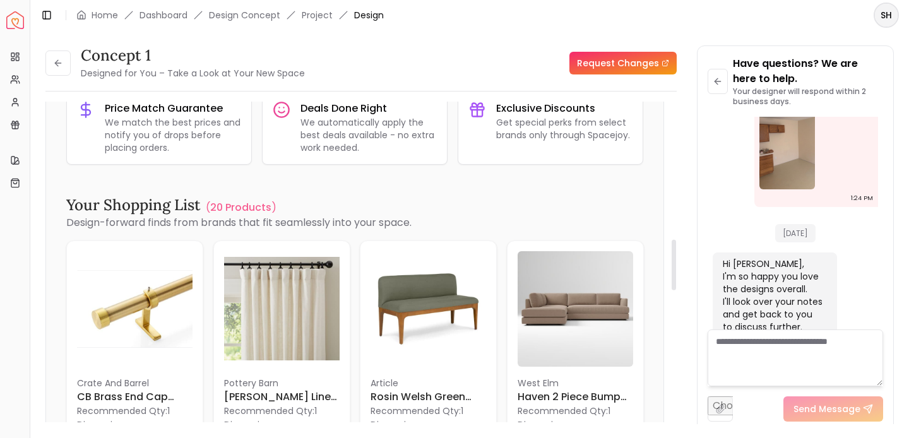
scroll to position [871, 0]
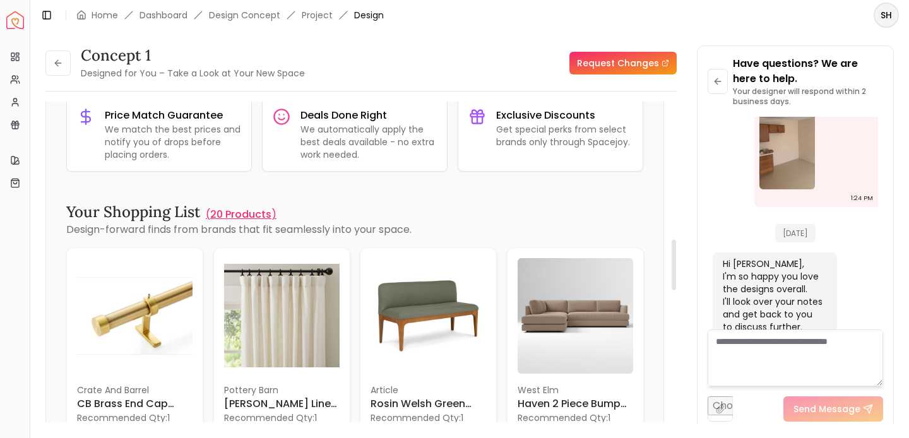
click at [251, 212] on p "20 Products" at bounding box center [240, 214] width 61 height 15
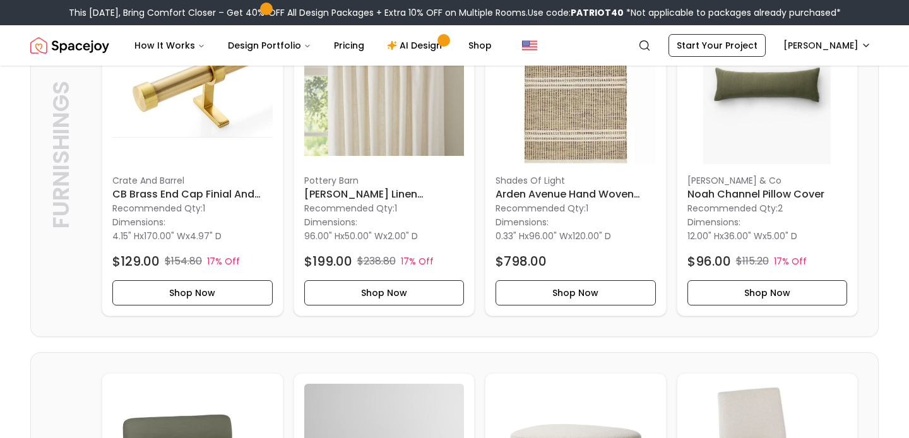
scroll to position [392, 0]
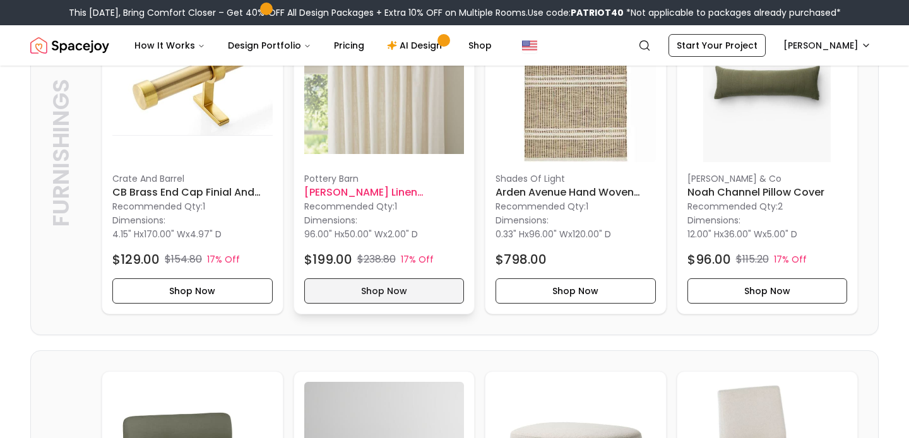
click at [429, 288] on button "Shop Now" at bounding box center [384, 290] width 160 height 25
click at [377, 292] on button "Shop Now" at bounding box center [384, 290] width 160 height 25
click at [381, 290] on button "Shop Now" at bounding box center [384, 290] width 160 height 25
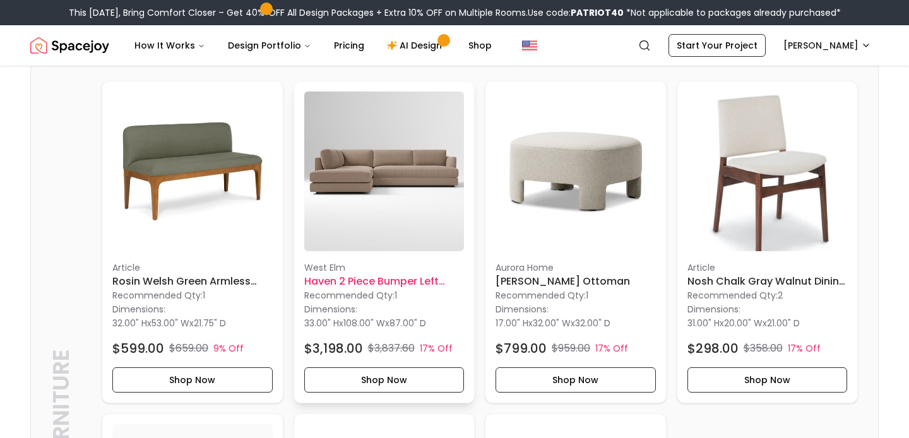
scroll to position [705, 0]
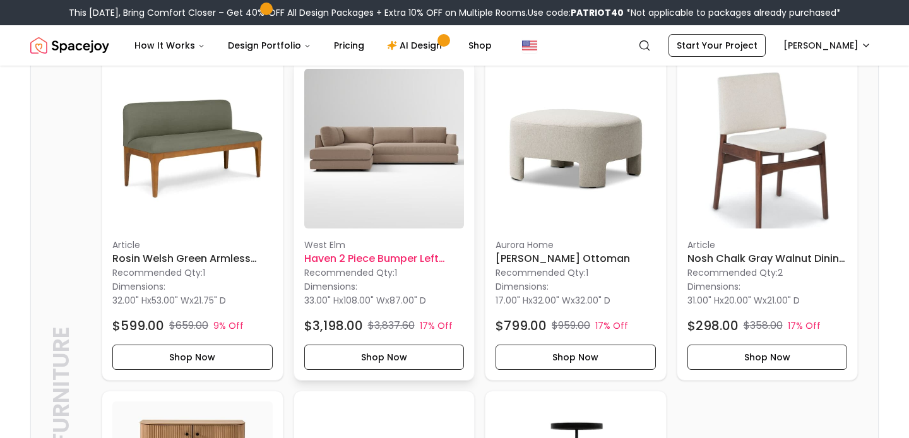
click at [390, 278] on p "Recommended Qty: 1" at bounding box center [384, 272] width 160 height 13
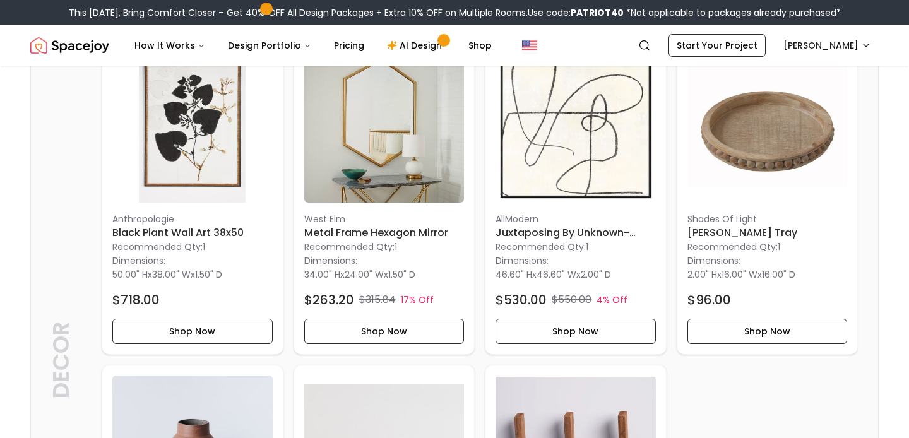
scroll to position [1439, 0]
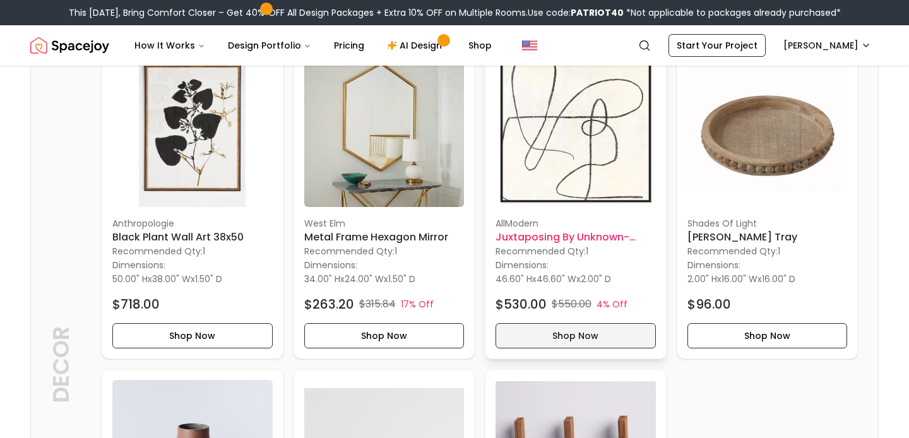
click at [570, 331] on button "Shop Now" at bounding box center [575, 335] width 160 height 25
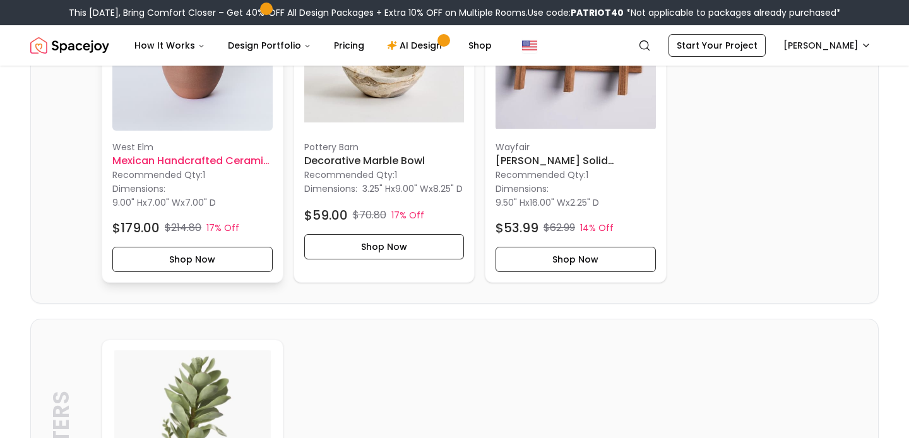
scroll to position [1858, 0]
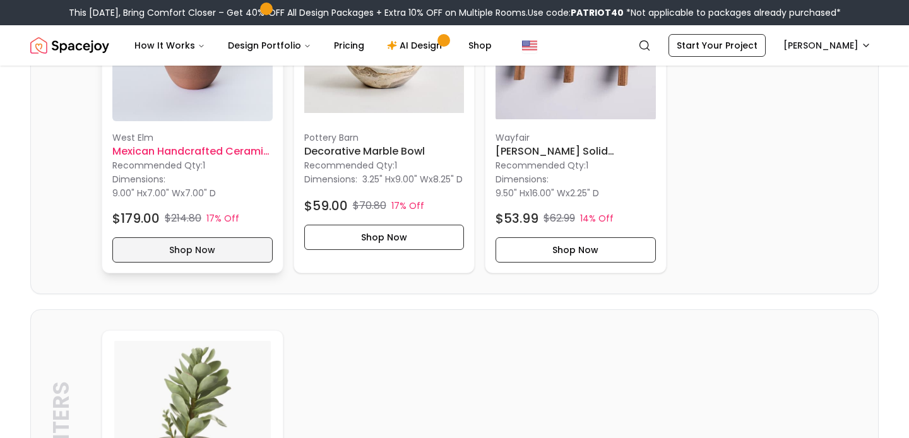
click at [205, 253] on button "Shop Now" at bounding box center [192, 249] width 160 height 25
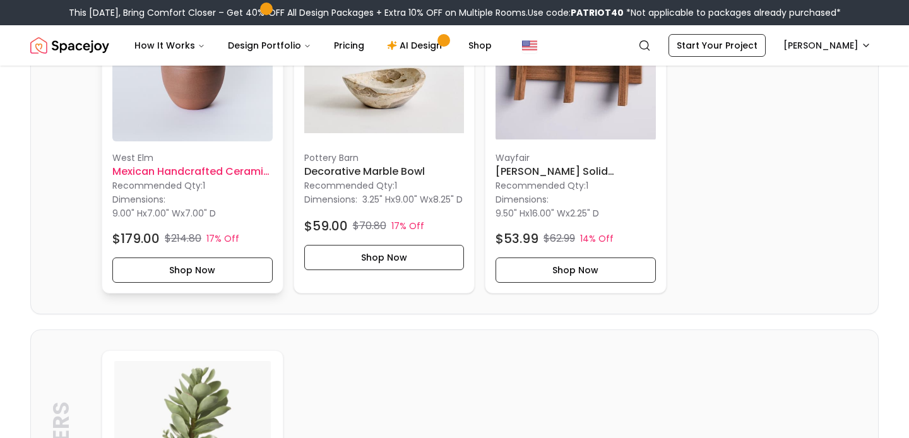
scroll to position [1836, 0]
